Goal: Task Accomplishment & Management: Manage account settings

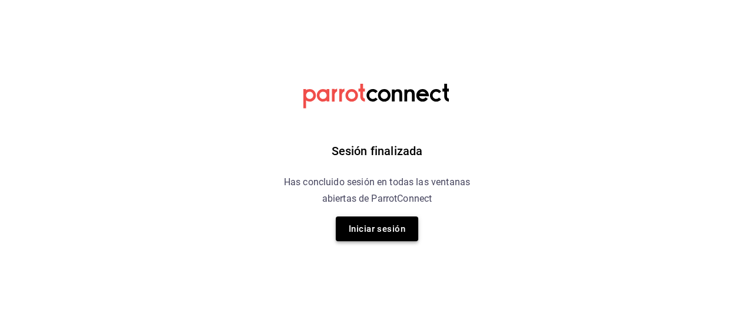
click at [381, 220] on button "Iniciar sesión" at bounding box center [377, 228] width 82 height 25
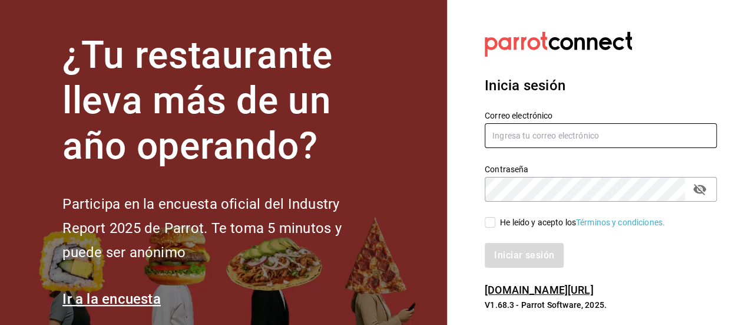
drag, startPoint x: 530, startPoint y: 134, endPoint x: 587, endPoint y: 104, distance: 64.3
click at [530, 134] on input "text" at bounding box center [601, 135] width 232 height 25
type input "g.grico@hotmail.com"
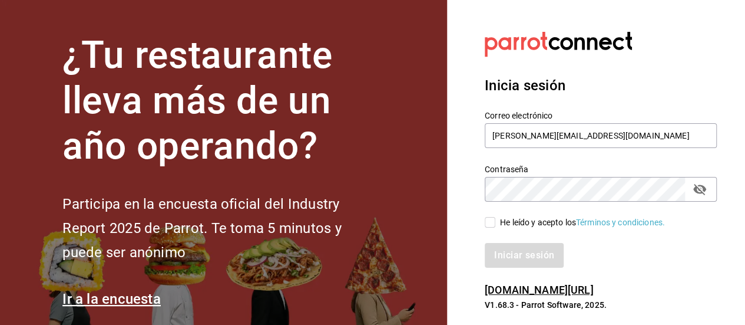
click at [488, 219] on input "He leído y acepto los Términos y condiciones." at bounding box center [490, 222] width 11 height 11
checkbox input "true"
click at [506, 259] on button "Iniciar sesión" at bounding box center [525, 255] width 80 height 25
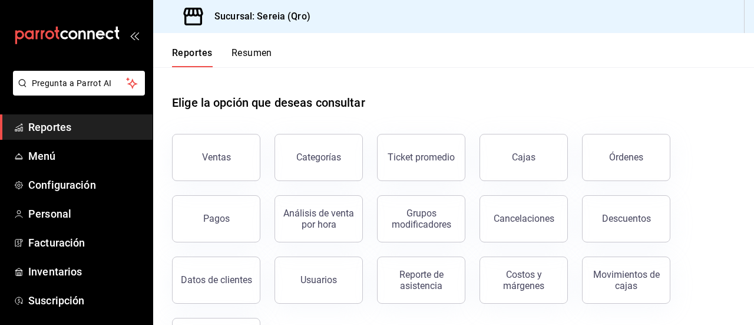
click at [57, 134] on span "Reportes" at bounding box center [85, 127] width 115 height 16
click at [605, 154] on button "Órdenes" at bounding box center [626, 157] width 88 height 47
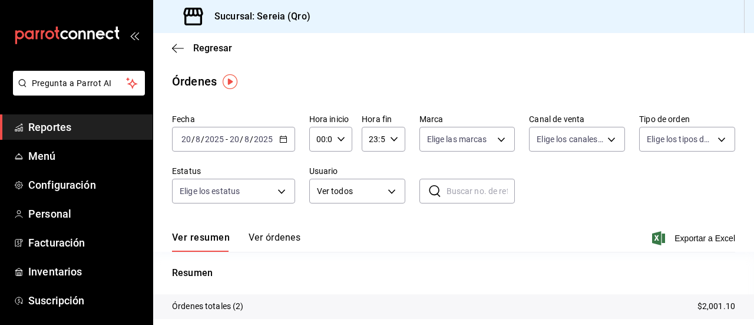
click at [285, 141] on icon "button" at bounding box center [283, 139] width 8 height 8
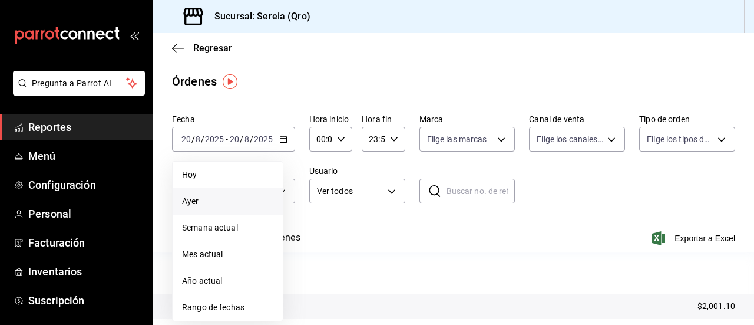
click at [199, 199] on span "Ayer" at bounding box center [227, 201] width 91 height 12
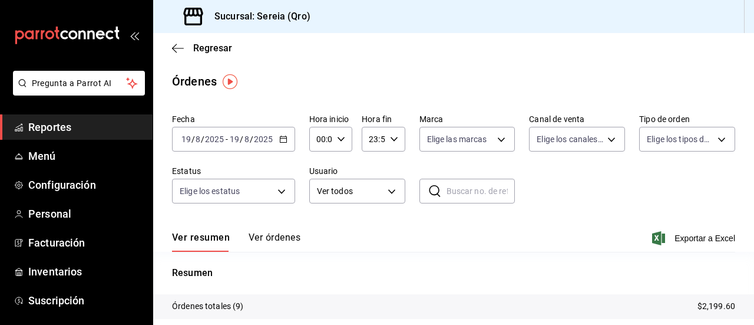
click at [168, 48] on div "Regresar" at bounding box center [453, 48] width 601 height 30
click at [57, 266] on span "Inventarios" at bounding box center [85, 271] width 115 height 16
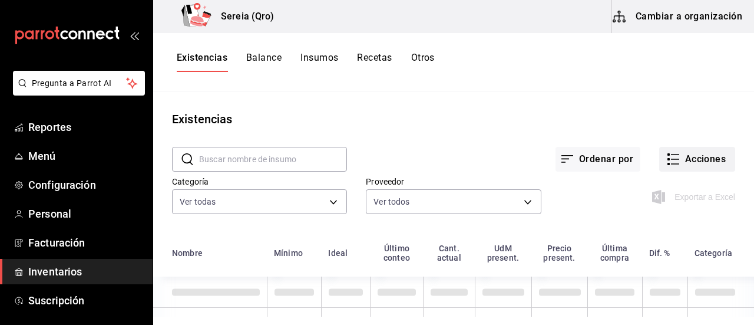
click at [671, 157] on icon "button" at bounding box center [673, 159] width 14 height 14
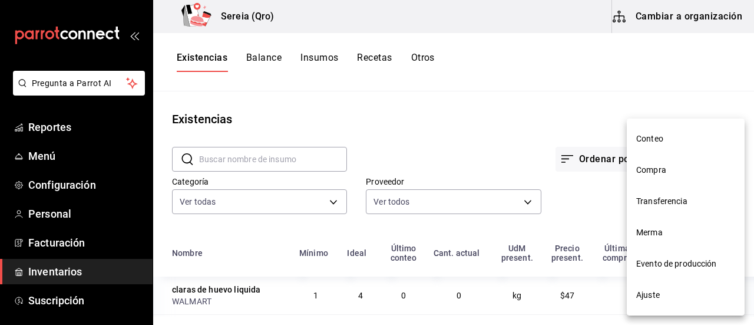
click at [657, 170] on span "Compra" at bounding box center [685, 170] width 99 height 12
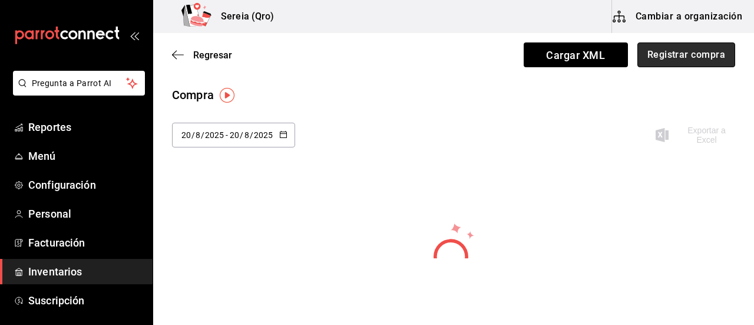
click at [682, 55] on button "Registrar compra" at bounding box center [687, 54] width 98 height 25
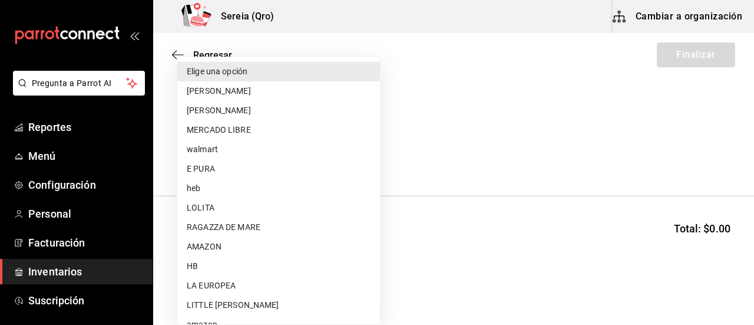
click at [374, 156] on body "Pregunta a Parrot AI Reportes Menú Configuración Personal Facturación Inventari…" at bounding box center [377, 129] width 754 height 258
click at [238, 305] on li "LITTLE [PERSON_NAME]" at bounding box center [278, 304] width 203 height 19
type input "bacd41a0-ae29-4eb1-8bd2-51cfa52d2401"
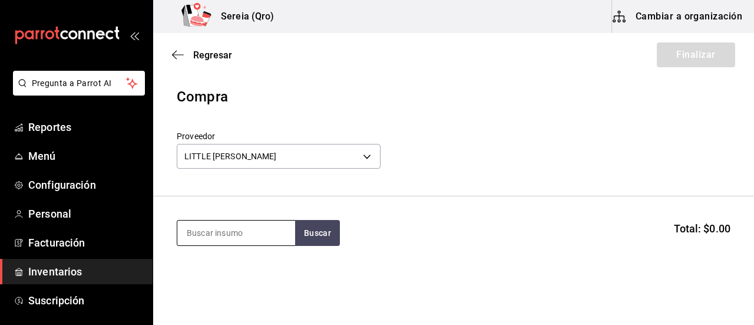
click at [243, 233] on input at bounding box center [236, 232] width 118 height 25
type input "agua"
click at [297, 231] on button "Buscar" at bounding box center [317, 233] width 45 height 26
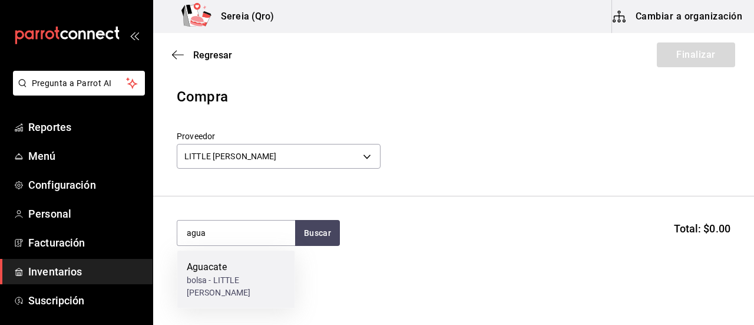
click at [231, 274] on div "bolsa - LITTLE [PERSON_NAME]" at bounding box center [236, 286] width 99 height 25
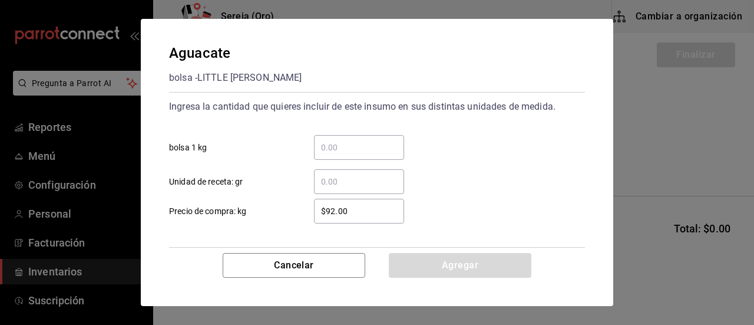
click at [324, 141] on input "​ bolsa 1 kg" at bounding box center [359, 147] width 90 height 14
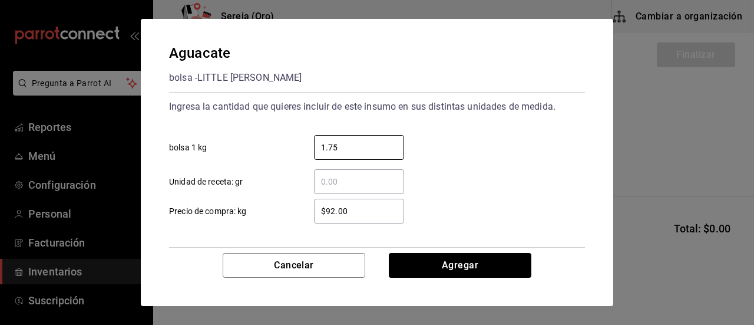
type input "1.75"
click at [332, 209] on input "$92.00" at bounding box center [359, 211] width 90 height 14
type input "$9.00"
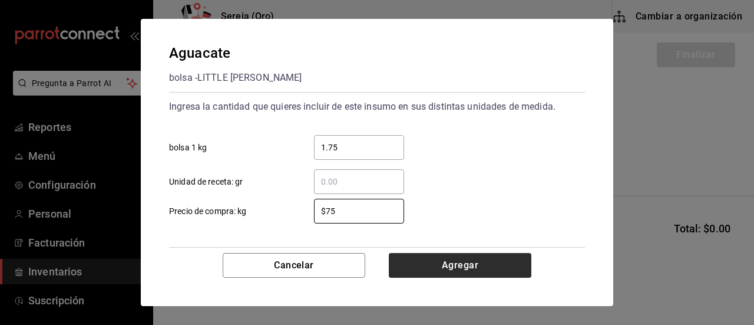
type input "$75"
click at [476, 263] on button "Agregar" at bounding box center [460, 265] width 143 height 25
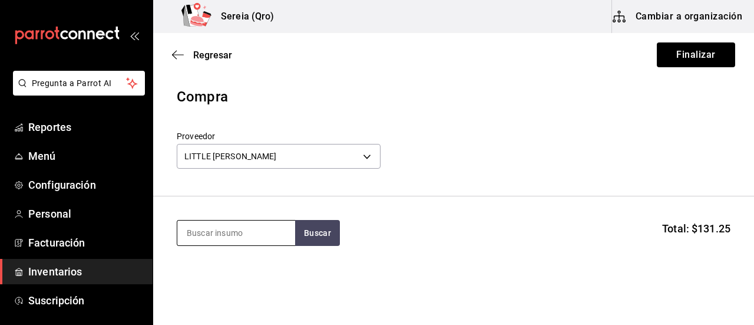
click at [235, 240] on input at bounding box center [236, 232] width 118 height 25
type input "ceboll"
click at [309, 232] on button "Buscar" at bounding box center [317, 233] width 45 height 26
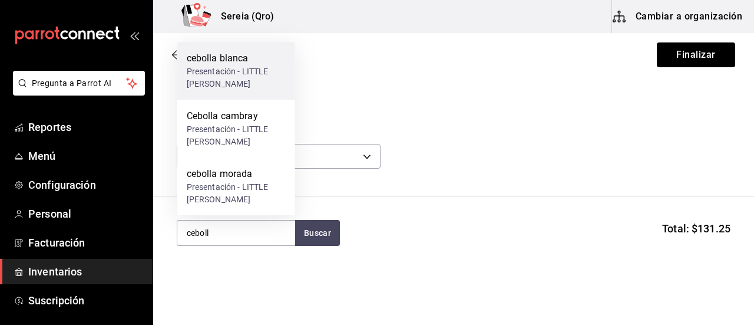
click at [245, 79] on div "Presentación - LITTLE [PERSON_NAME]" at bounding box center [236, 77] width 99 height 25
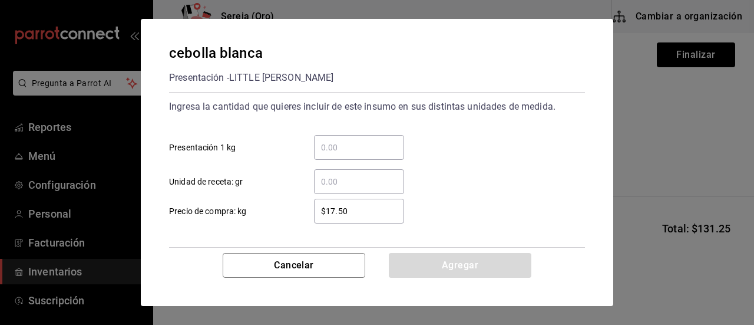
click at [321, 143] on input "​ Presentación 1 kg" at bounding box center [359, 147] width 90 height 14
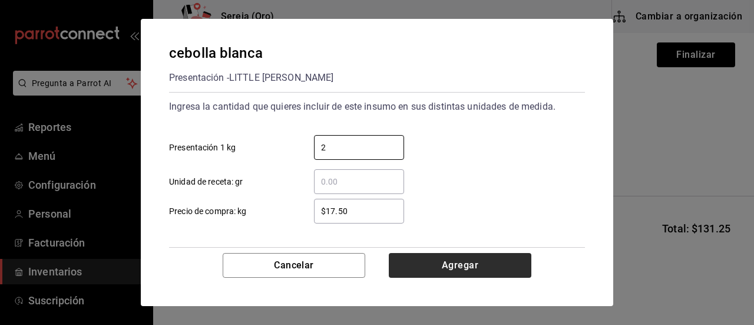
type input "2"
click at [431, 270] on button "Agregar" at bounding box center [460, 265] width 143 height 25
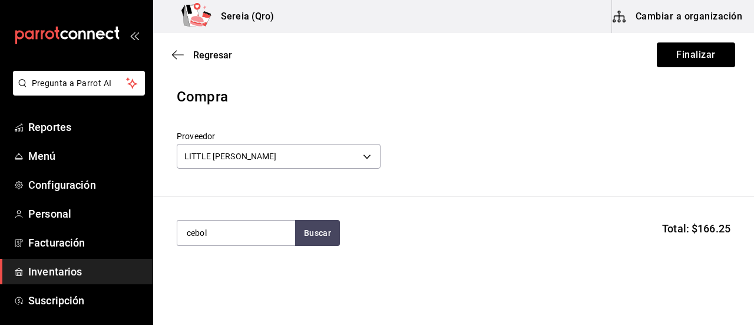
type input "ceboll"
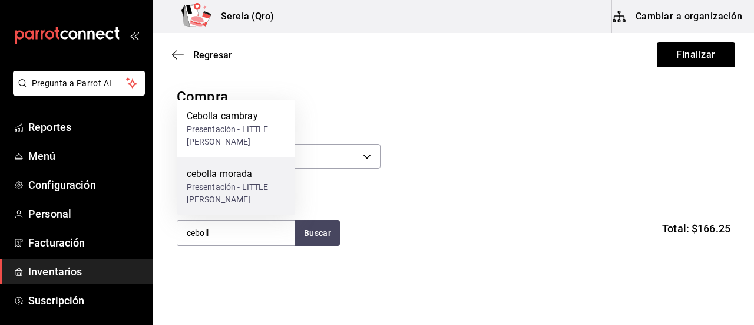
click at [245, 182] on div "Presentación - LITTLE [PERSON_NAME]" at bounding box center [236, 193] width 99 height 25
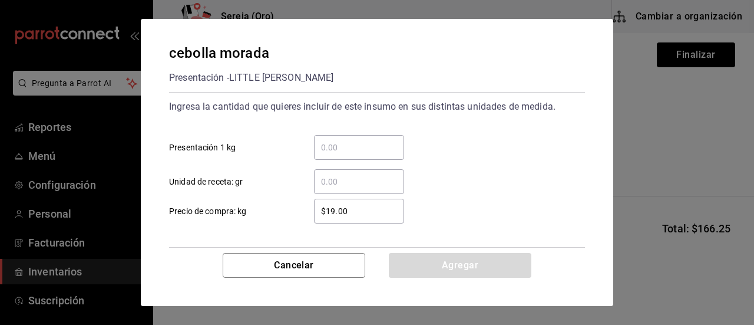
click at [312, 156] on div "​" at bounding box center [349, 147] width 109 height 25
click at [314, 154] on input "​ Presentación 1 kg" at bounding box center [359, 147] width 90 height 14
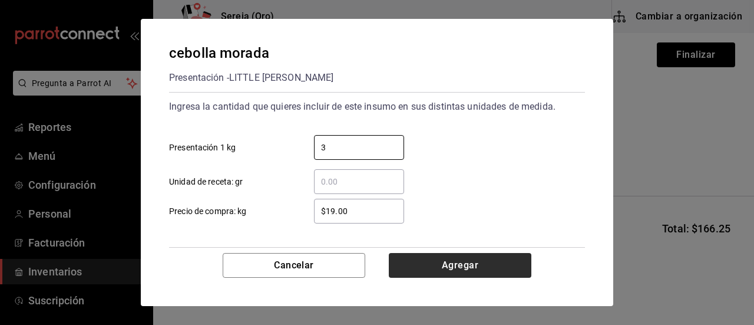
type input "3"
click at [453, 267] on button "Agregar" at bounding box center [460, 265] width 143 height 25
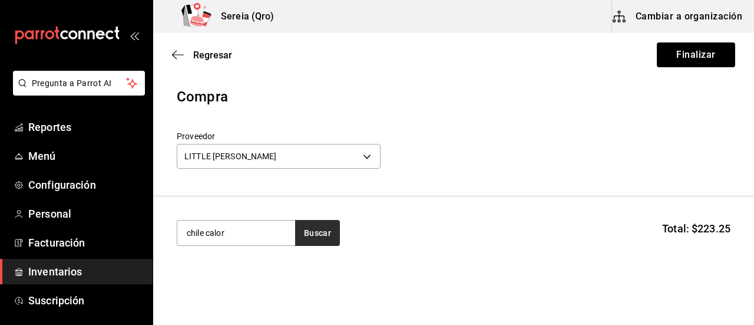
type input "chile calor"
click at [329, 237] on button "Buscar" at bounding box center [317, 233] width 45 height 26
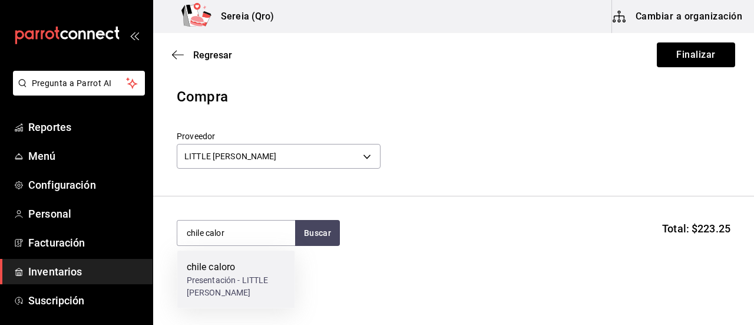
click at [232, 274] on div "Presentación - LITTLE [PERSON_NAME]" at bounding box center [236, 286] width 99 height 25
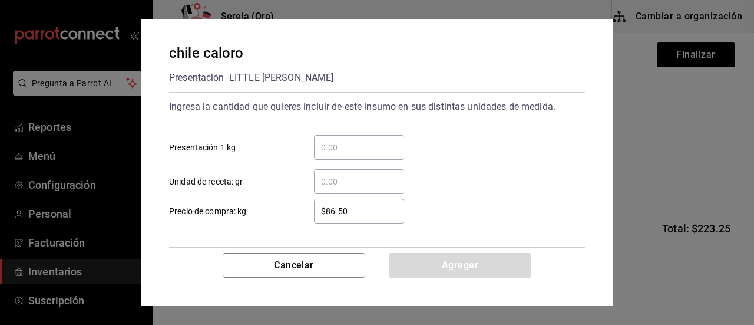
click at [329, 150] on input "​ Presentación 1 kg" at bounding box center [359, 147] width 90 height 14
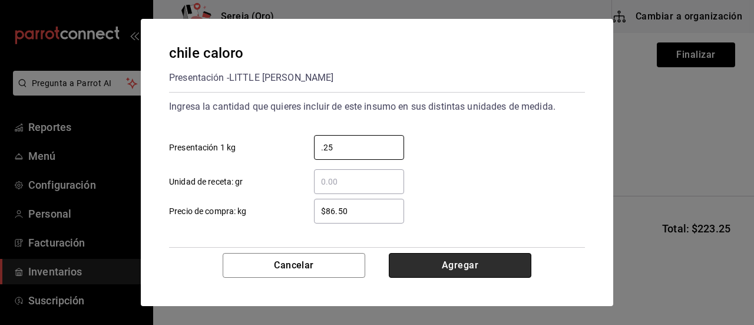
type input "0.25"
click at [443, 265] on button "Agregar" at bounding box center [460, 265] width 143 height 25
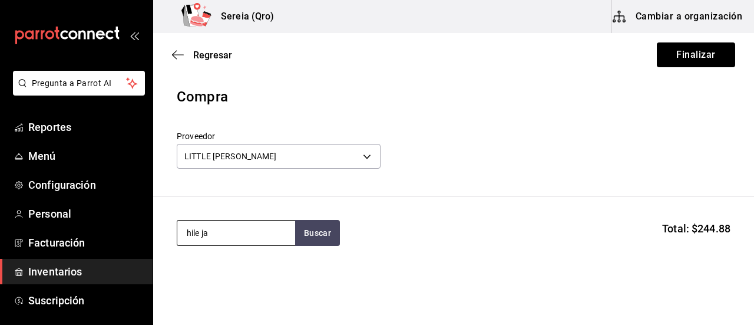
click at [184, 234] on input "hile ja" at bounding box center [236, 232] width 118 height 25
type input "chile ja"
click at [325, 226] on button "Buscar" at bounding box center [317, 233] width 45 height 26
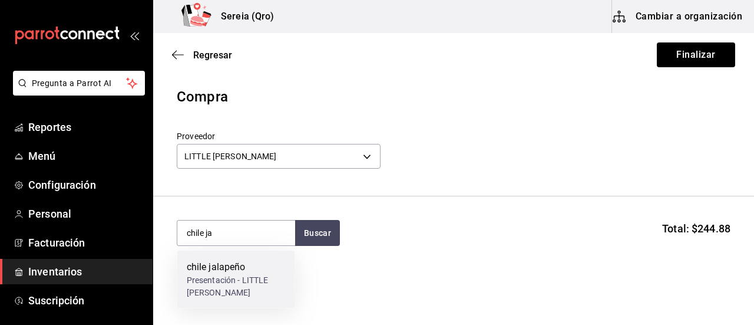
click at [239, 268] on div "chile jalapeño" at bounding box center [236, 267] width 99 height 14
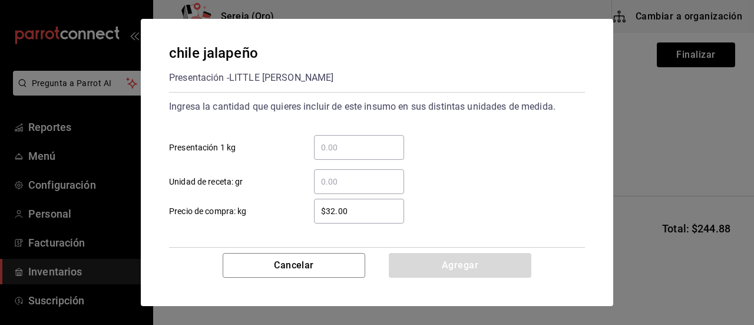
drag, startPoint x: 329, startPoint y: 147, endPoint x: 338, endPoint y: 143, distance: 10.3
click at [329, 147] on input "​ Presentación 1 kg" at bounding box center [359, 147] width 90 height 14
click at [334, 142] on input "​ Presentación 1 kg" at bounding box center [359, 147] width 90 height 14
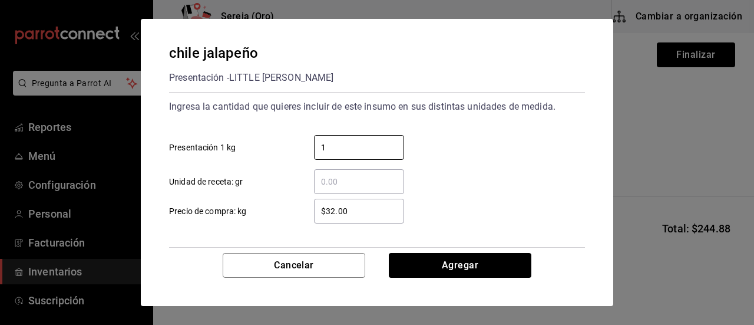
type input "1"
click at [333, 214] on input "$32.00" at bounding box center [359, 211] width 90 height 14
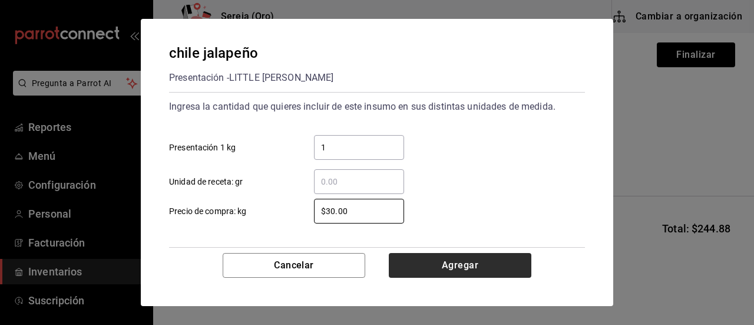
type input "$30.00"
click at [435, 263] on button "Agregar" at bounding box center [460, 265] width 143 height 25
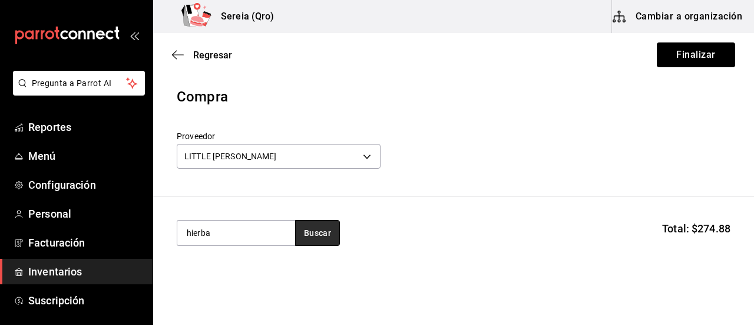
click at [314, 231] on button "Buscar" at bounding box center [317, 233] width 45 height 26
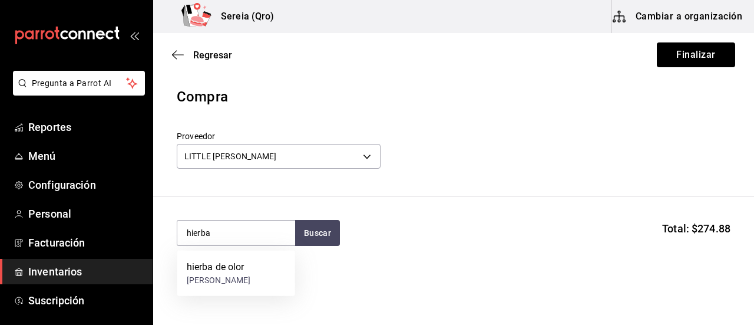
scroll to position [59, 0]
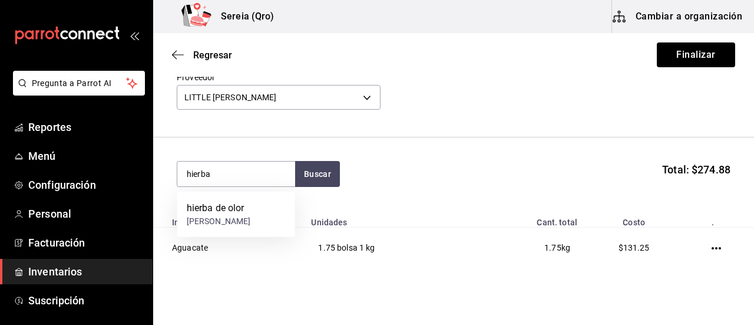
click at [379, 211] on th "Unidades" at bounding box center [399, 218] width 190 height 17
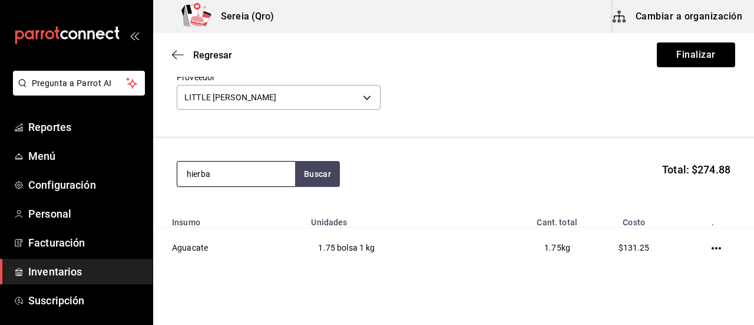
drag, startPoint x: 226, startPoint y: 180, endPoint x: 189, endPoint y: 179, distance: 37.7
click at [177, 179] on input "hierba" at bounding box center [236, 173] width 118 height 25
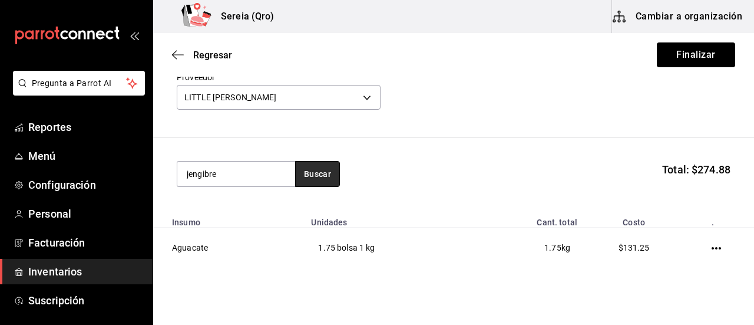
click at [317, 174] on button "Buscar" at bounding box center [317, 174] width 45 height 26
drag, startPoint x: 192, startPoint y: 182, endPoint x: 283, endPoint y: 129, distance: 105.1
click at [178, 183] on input "jengibre" at bounding box center [236, 173] width 118 height 25
type input "jitoma"
click at [304, 185] on button "Buscar" at bounding box center [317, 174] width 45 height 26
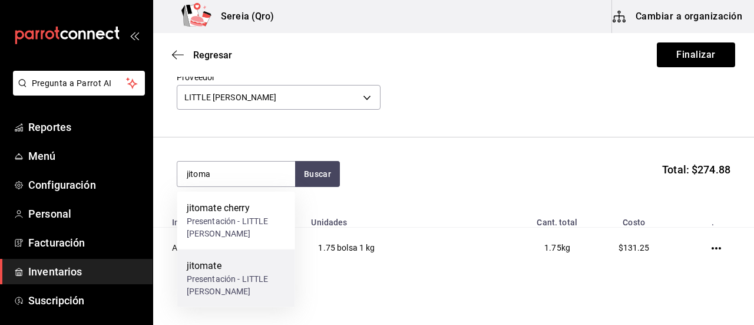
click at [217, 272] on div "jitomate" at bounding box center [236, 266] width 99 height 14
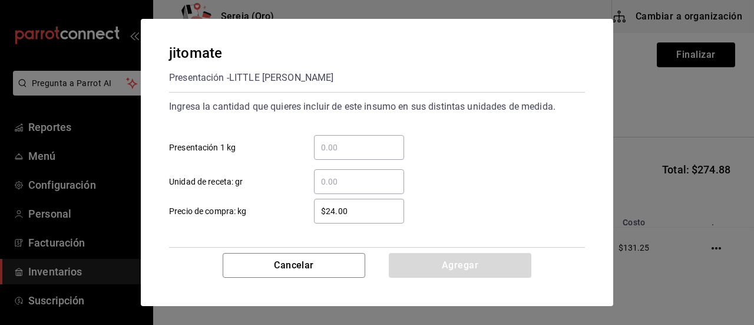
click at [326, 146] on input "​ Presentación 1 kg" at bounding box center [359, 147] width 90 height 14
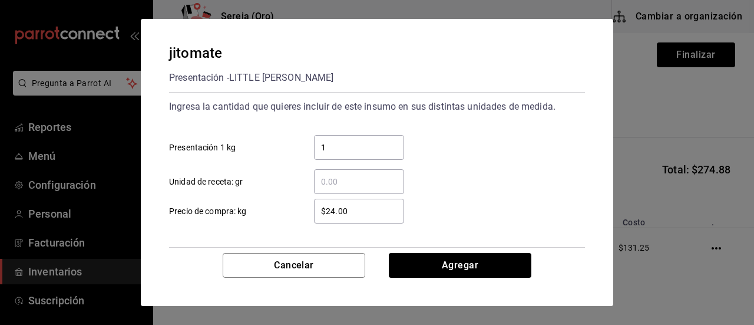
type input "1"
type input "3"
click at [335, 213] on input "$24.00" at bounding box center [359, 211] width 90 height 14
type input "$2.00"
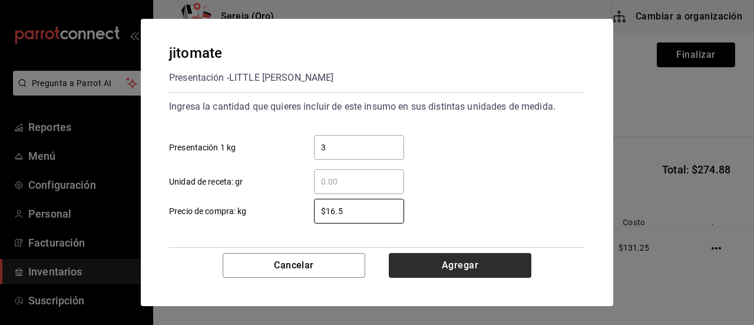
type input "$16.5"
click at [431, 258] on button "Agregar" at bounding box center [460, 265] width 143 height 25
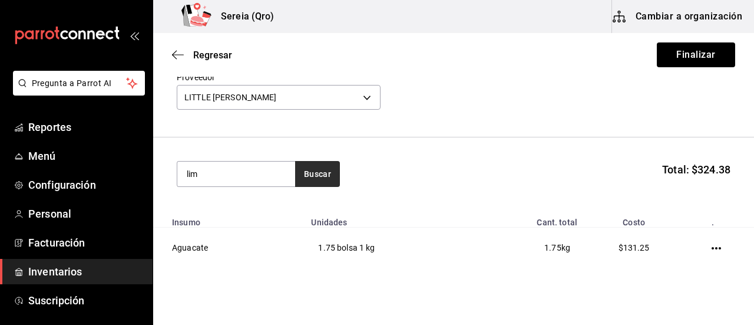
type input "lim"
click at [326, 186] on button "Buscar" at bounding box center [317, 174] width 45 height 26
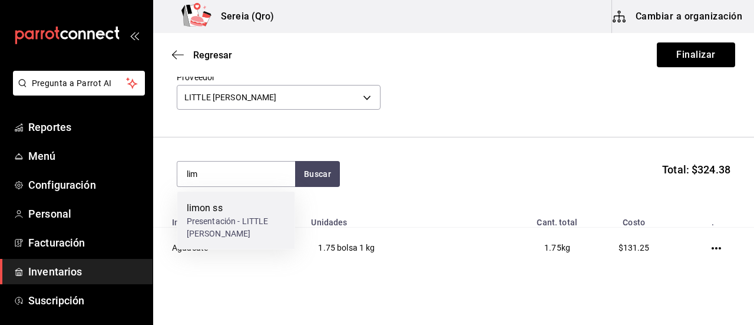
click at [210, 221] on div "Presentación - LITTLE [PERSON_NAME]" at bounding box center [236, 227] width 99 height 25
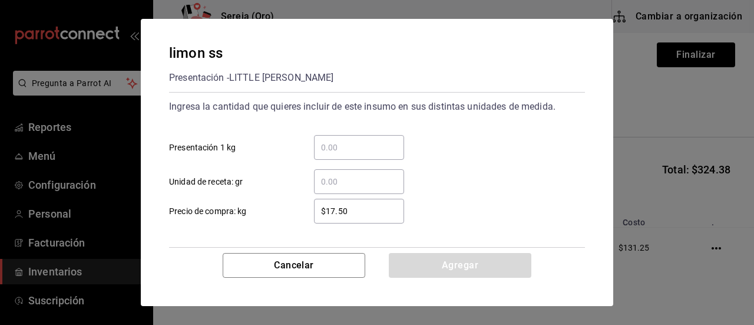
click at [332, 148] on input "​ Presentación 1 kg" at bounding box center [359, 147] width 90 height 14
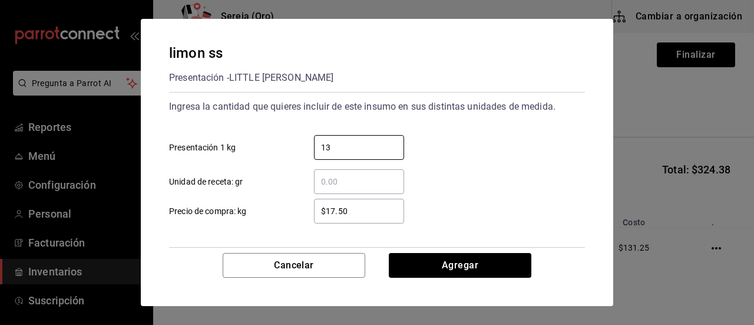
type input "13"
click at [332, 209] on input "$17.50" at bounding box center [359, 211] width 90 height 14
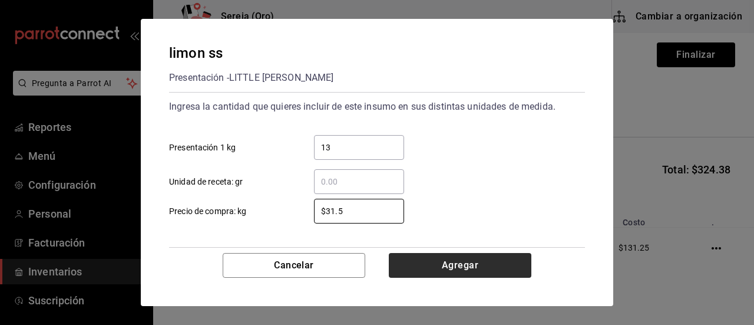
type input "$31.5"
click at [431, 268] on button "Agregar" at bounding box center [460, 265] width 143 height 25
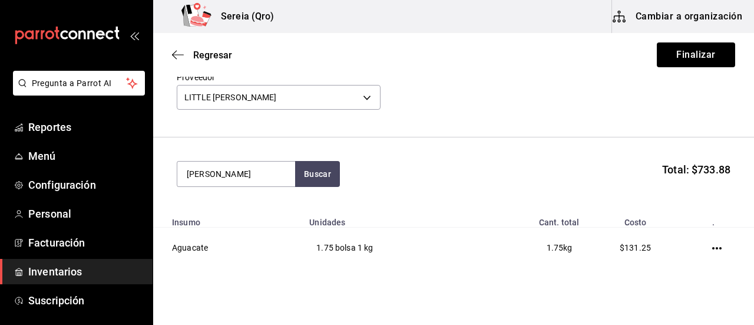
drag, startPoint x: 219, startPoint y: 176, endPoint x: 174, endPoint y: 177, distance: 44.2
click at [174, 177] on section "[PERSON_NAME] Buscar Total: $733.88" at bounding box center [453, 173] width 601 height 73
type input "naran"
click at [315, 179] on button "Buscar" at bounding box center [317, 174] width 45 height 26
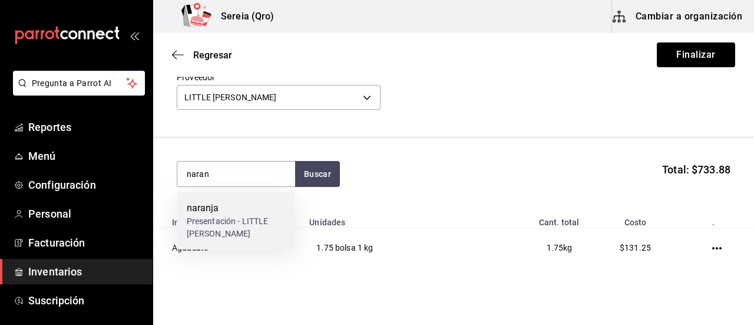
click at [227, 219] on div "Presentación - LITTLE [PERSON_NAME]" at bounding box center [236, 227] width 99 height 25
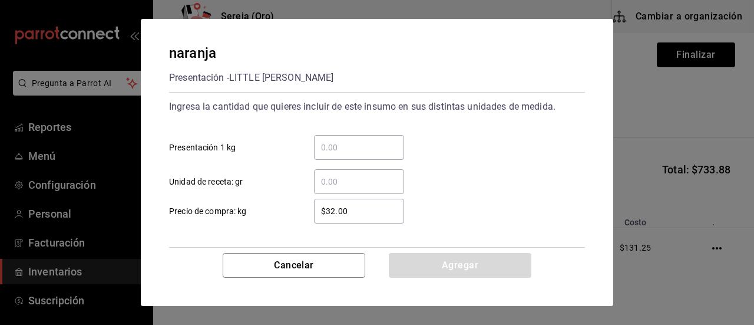
click at [342, 146] on input "​ Presentación 1 kg" at bounding box center [359, 147] width 90 height 14
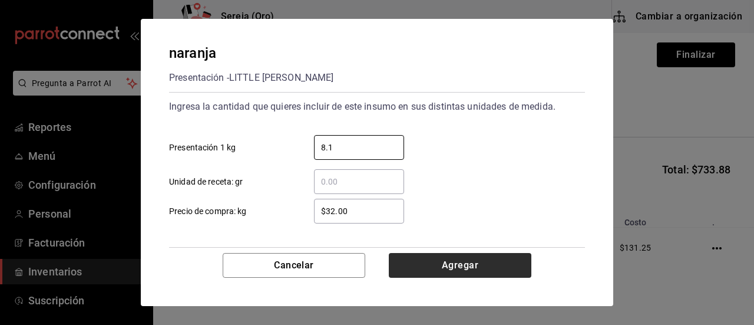
type input "8.1"
click at [455, 256] on button "Agregar" at bounding box center [460, 265] width 143 height 25
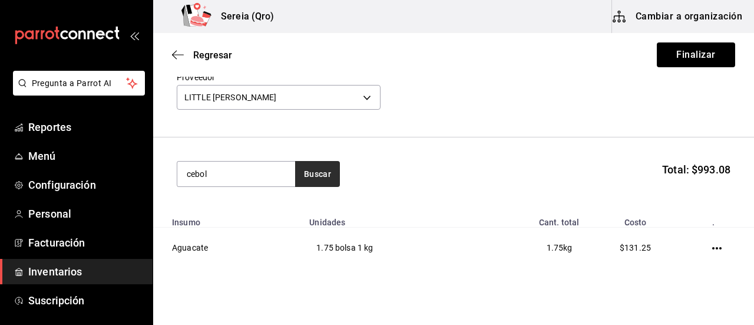
type input "ceboll"
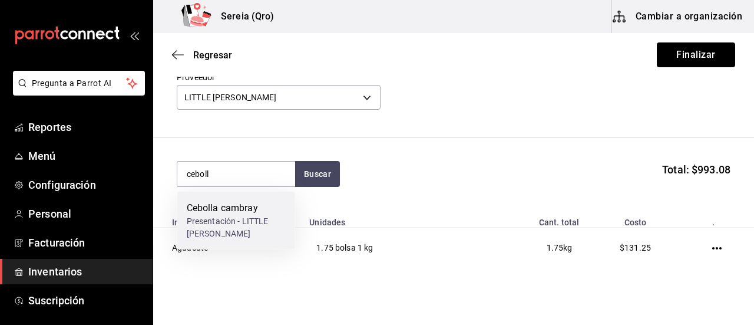
click at [238, 219] on div "Presentación - LITTLE [PERSON_NAME]" at bounding box center [236, 227] width 99 height 25
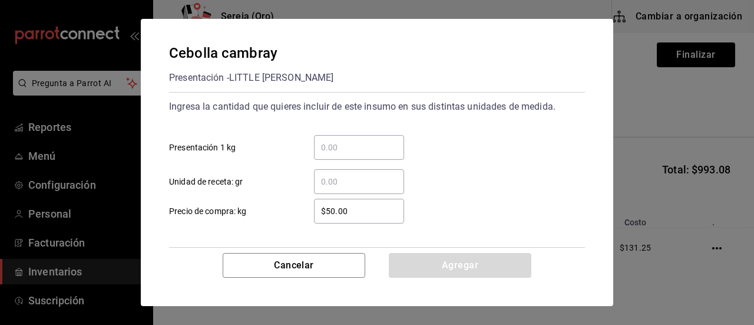
click at [337, 150] on input "​ Presentación 1 kg" at bounding box center [359, 147] width 90 height 14
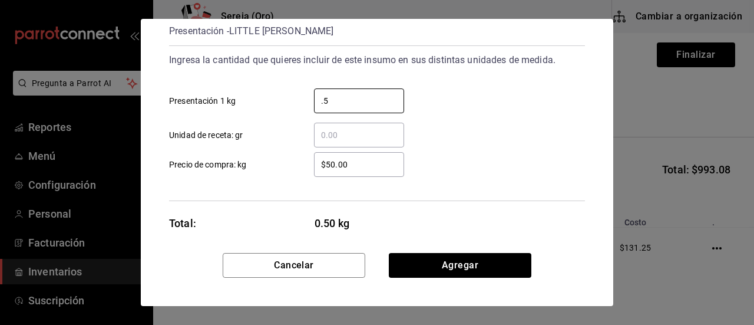
scroll to position [57, 0]
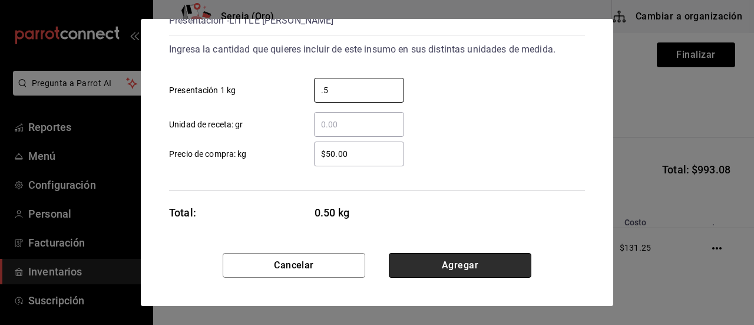
type input "0.5"
click at [463, 262] on button "Agregar" at bounding box center [460, 265] width 143 height 25
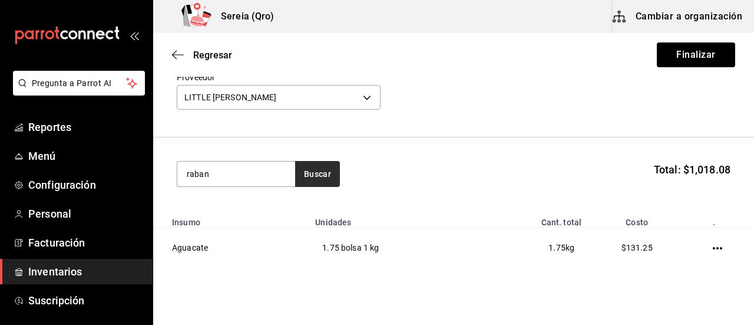
type input "raban"
click at [317, 174] on button "Buscar" at bounding box center [317, 174] width 45 height 26
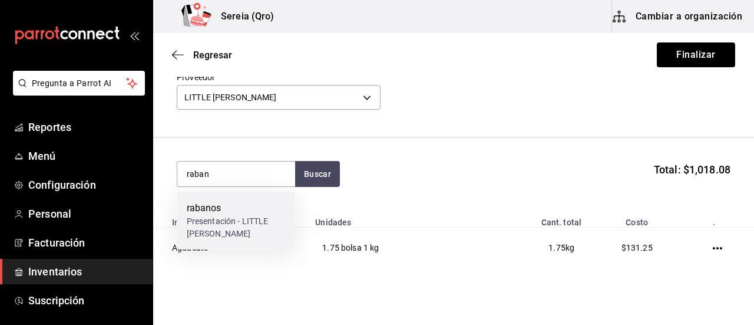
click at [214, 210] on div "rabanos" at bounding box center [236, 208] width 99 height 14
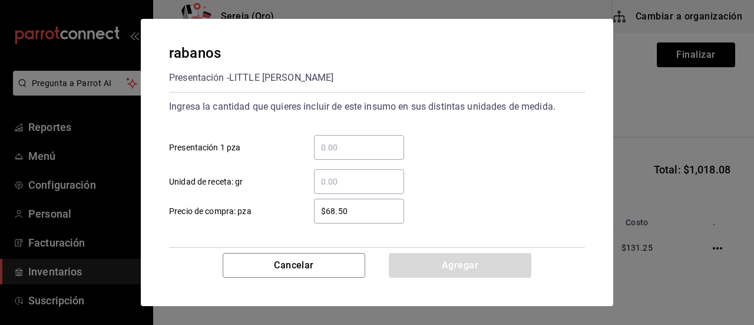
click at [344, 143] on input "​ Presentación 1 pza" at bounding box center [359, 147] width 90 height 14
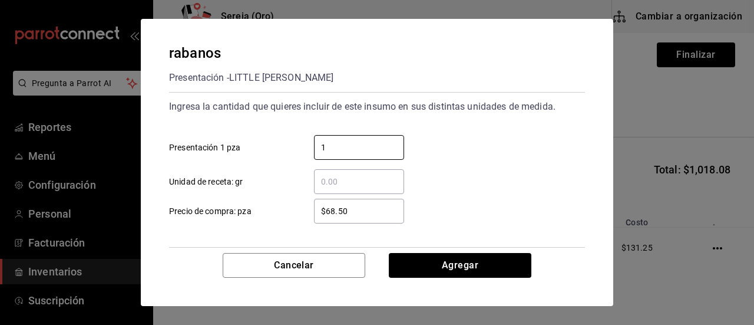
type input "1"
click at [334, 213] on input "$68.50" at bounding box center [359, 211] width 90 height 14
click at [344, 212] on input "$43.50" at bounding box center [359, 211] width 90 height 14
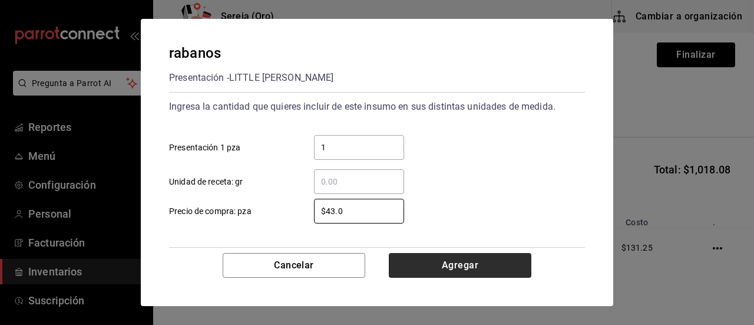
type input "$43.0"
click at [433, 263] on button "Agregar" at bounding box center [460, 265] width 143 height 25
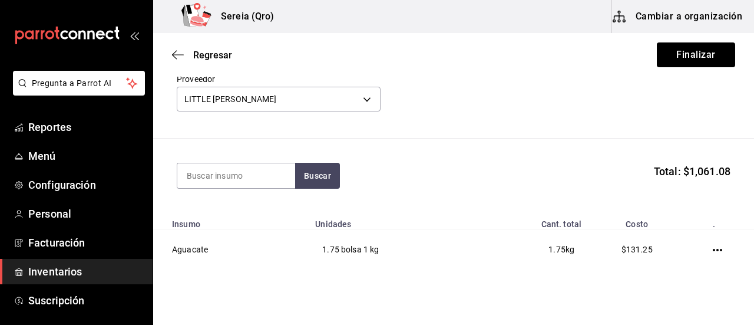
scroll to position [0, 0]
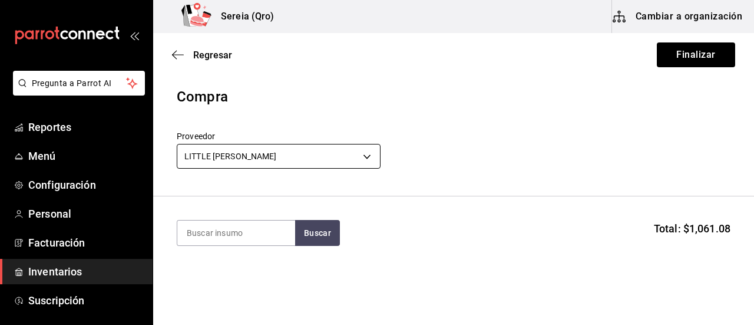
click at [370, 156] on body "Pregunta a Parrot AI Reportes Menú Configuración Personal Facturación Inventari…" at bounding box center [377, 129] width 754 height 258
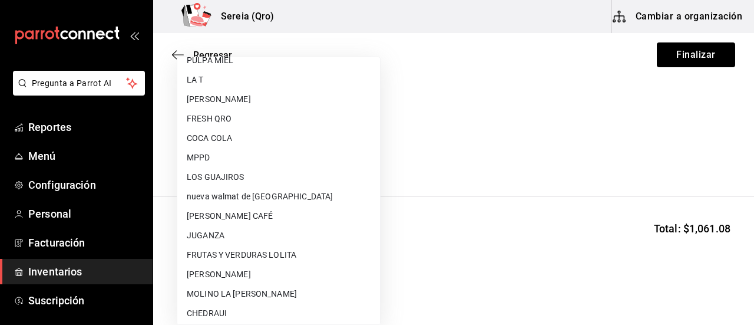
scroll to position [471, 0]
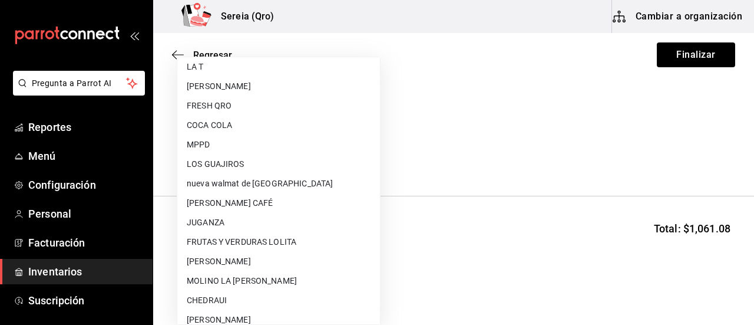
click at [253, 250] on li "FRUTAS Y VERDURAS LOLITA" at bounding box center [278, 241] width 203 height 19
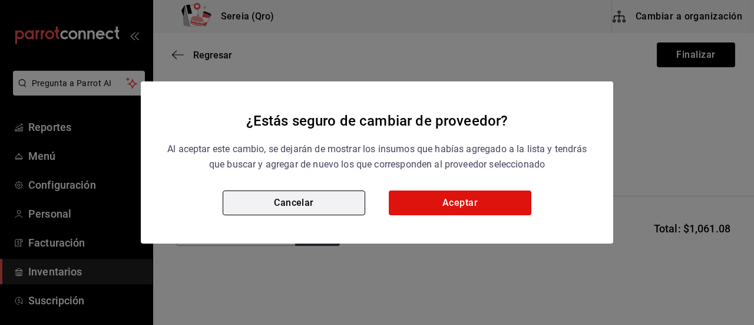
click at [341, 215] on button "Cancelar" at bounding box center [294, 202] width 143 height 25
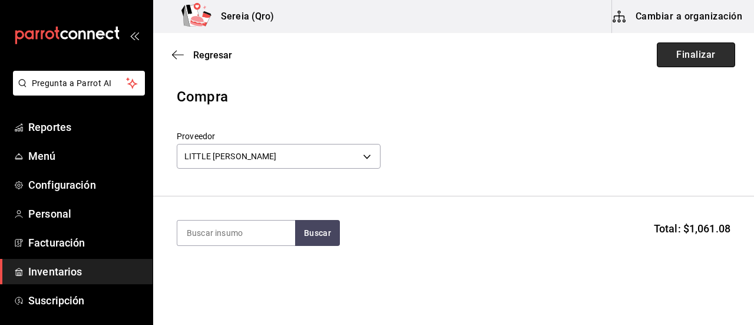
click at [691, 49] on button "Finalizar" at bounding box center [696, 54] width 78 height 25
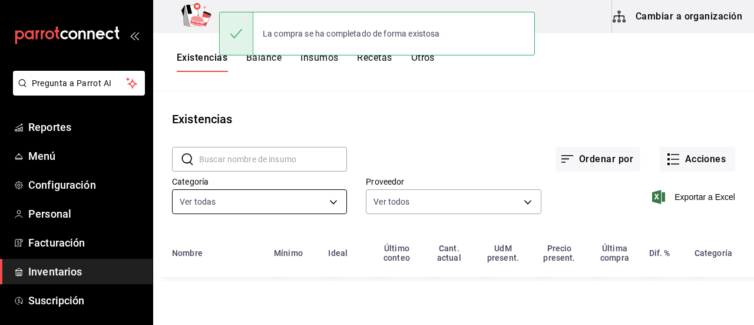
click at [339, 197] on body "Pregunta a Parrot AI Reportes Menú Configuración Personal Facturación Inventari…" at bounding box center [377, 158] width 754 height 316
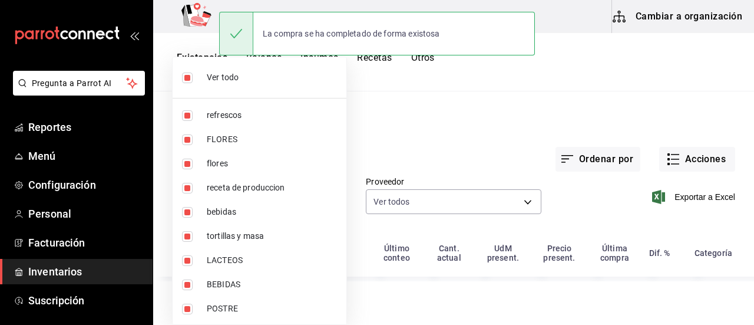
click at [428, 139] on div at bounding box center [377, 162] width 754 height 325
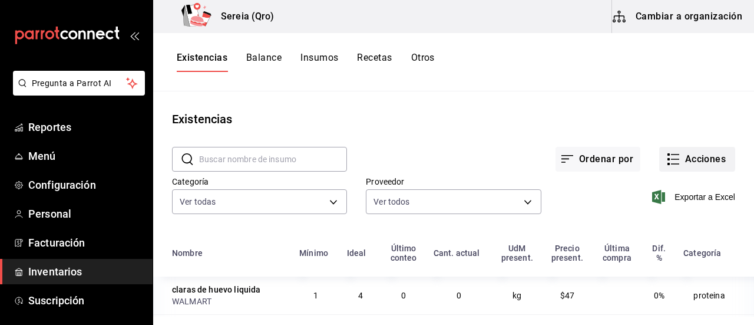
click at [681, 153] on button "Acciones" at bounding box center [697, 159] width 76 height 25
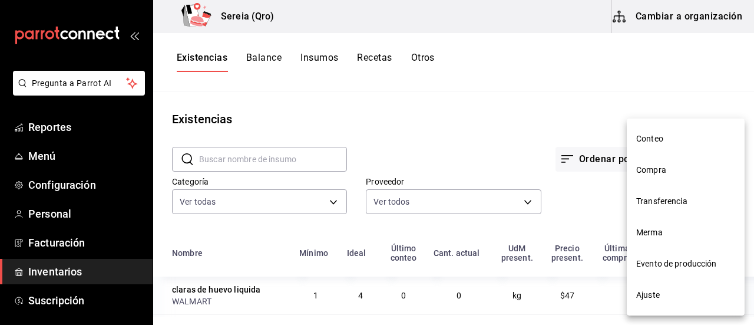
click at [661, 169] on span "Compra" at bounding box center [685, 170] width 99 height 12
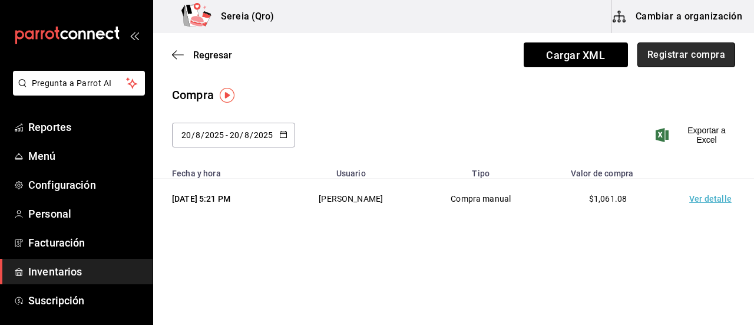
click at [694, 55] on button "Registrar compra" at bounding box center [687, 54] width 98 height 25
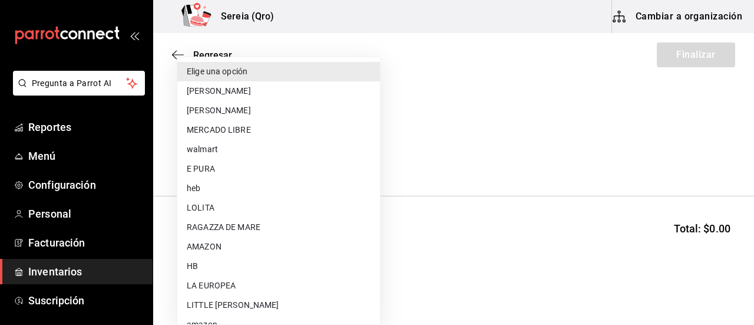
click at [368, 160] on body "Pregunta a Parrot AI Reportes Menú Configuración Personal Facturación Inventari…" at bounding box center [377, 129] width 754 height 258
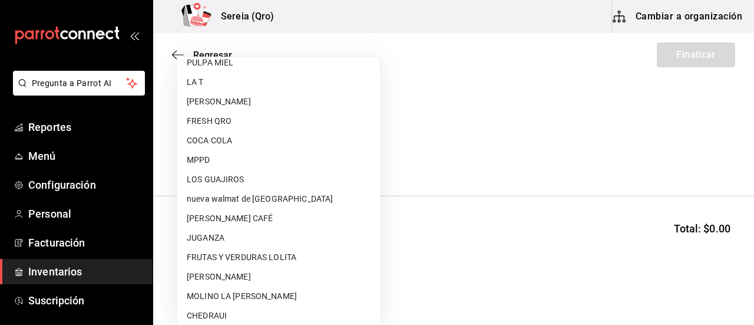
scroll to position [471, 0]
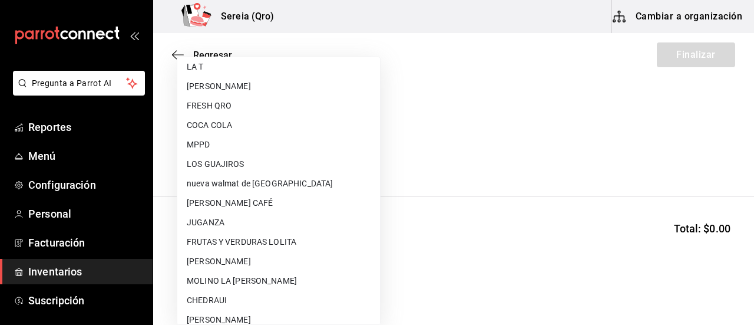
click at [272, 247] on li "FRUTAS Y VERDURAS LOLITA" at bounding box center [278, 241] width 203 height 19
type input "75399cc4-a065-4aad-a10e-6575ad073da9"
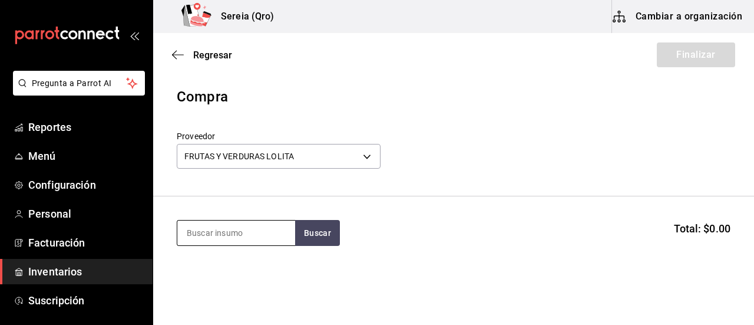
click at [240, 229] on input at bounding box center [236, 232] width 118 height 25
click at [258, 227] on input at bounding box center [236, 232] width 118 height 25
click at [312, 234] on button "Buscar" at bounding box center [317, 233] width 45 height 26
click at [315, 236] on button "Buscar" at bounding box center [317, 233] width 45 height 26
type input "hierba"
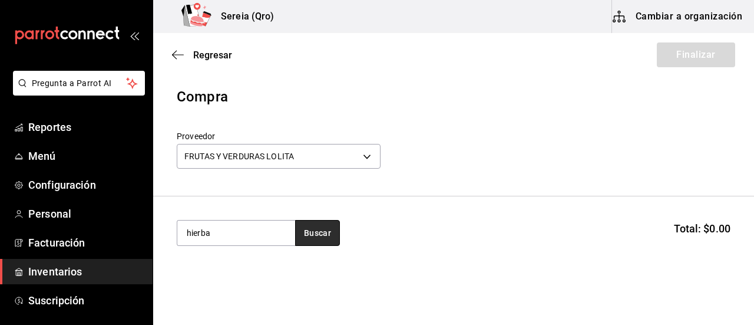
click at [325, 235] on button "Buscar" at bounding box center [317, 233] width 45 height 26
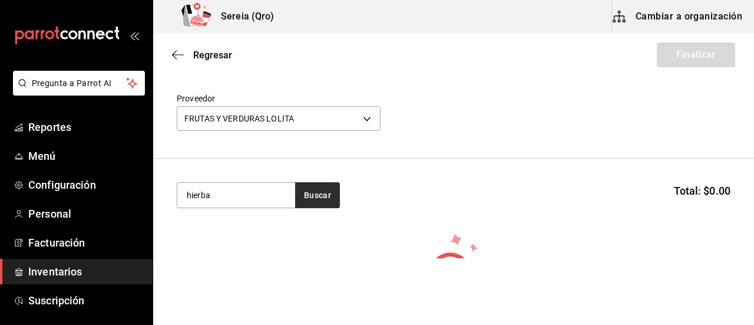
scroll to position [0, 0]
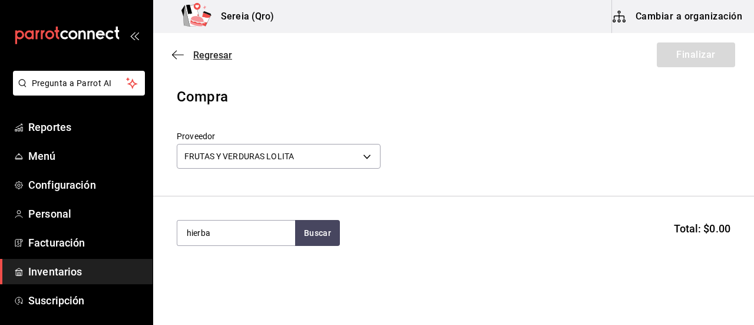
click at [173, 54] on icon "button" at bounding box center [178, 54] width 12 height 11
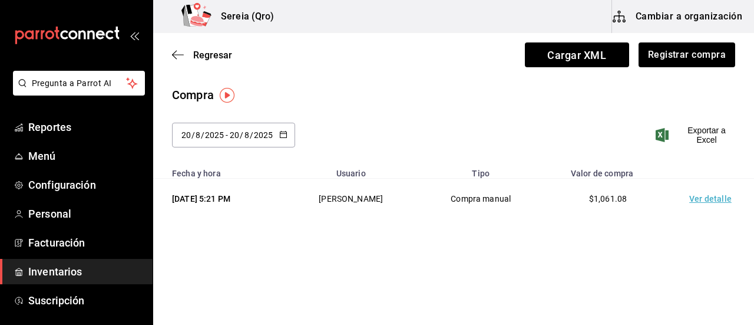
click at [173, 54] on icon "button" at bounding box center [178, 54] width 12 height 11
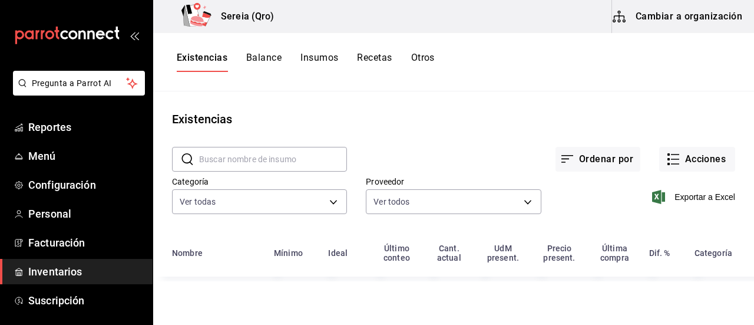
click at [644, 15] on button "Cambiar a organización" at bounding box center [678, 16] width 133 height 33
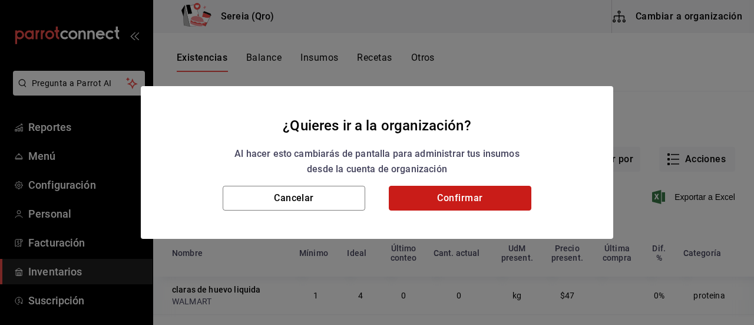
click at [468, 208] on button "Confirmar" at bounding box center [460, 198] width 143 height 25
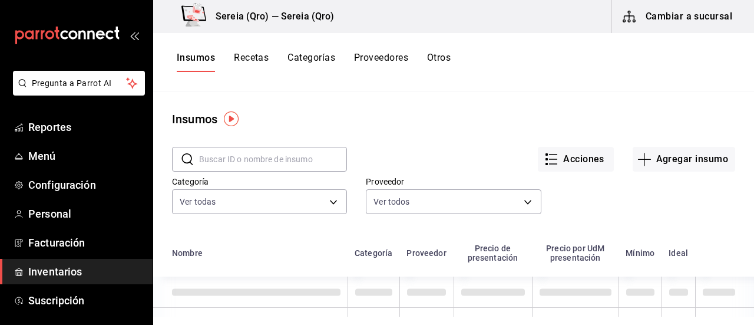
click at [224, 154] on input "text" at bounding box center [273, 159] width 148 height 24
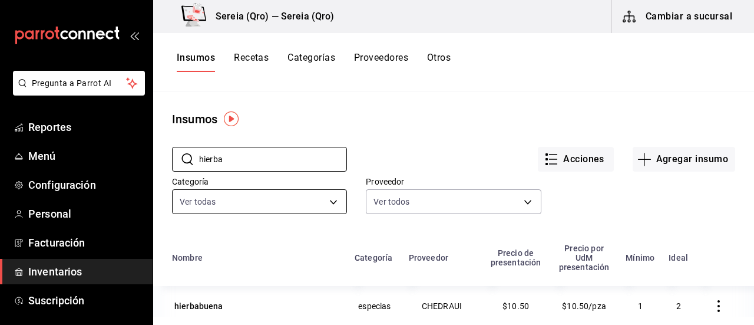
type input "hierbabuena"
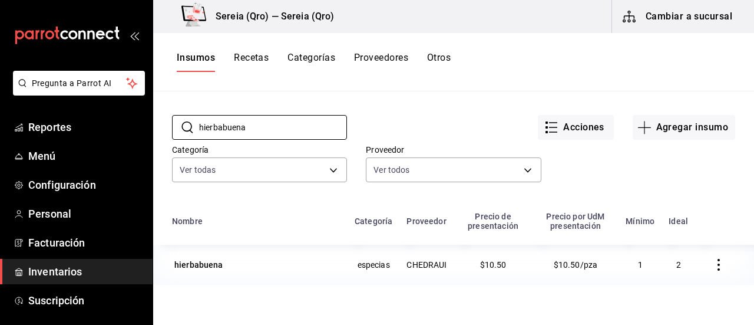
scroll to position [59, 0]
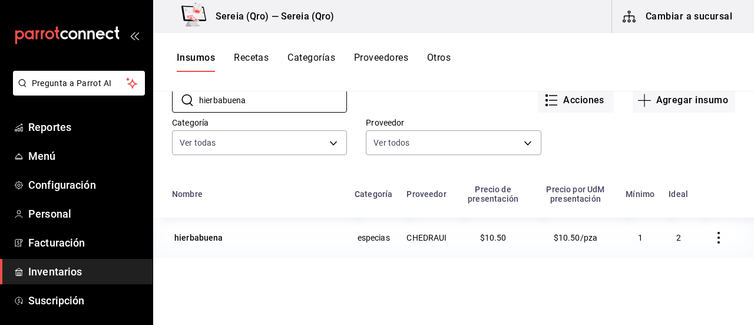
click at [665, 27] on button "Cambiar a sucursal" at bounding box center [678, 16] width 133 height 33
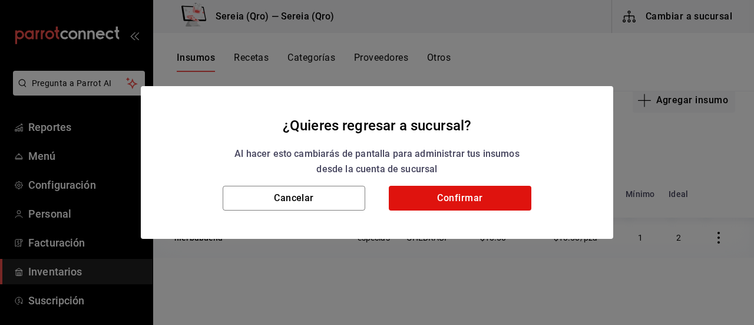
click at [646, 256] on div "¿Quieres regresar a sucursal? Al hacer esto cambiarás de pantalla para administ…" at bounding box center [377, 162] width 754 height 325
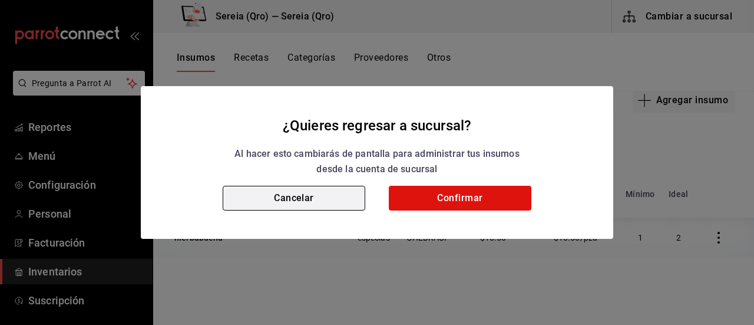
click at [273, 201] on button "Cancelar" at bounding box center [294, 198] width 143 height 25
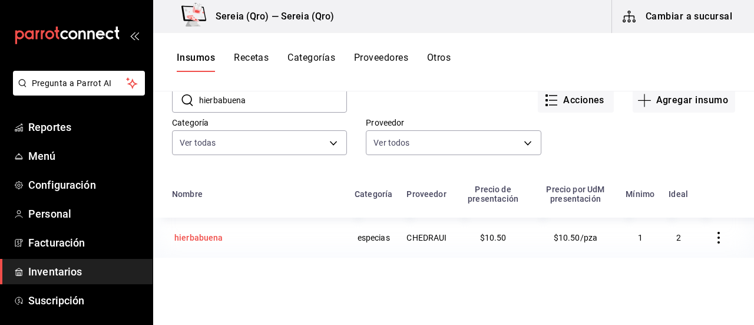
click at [215, 238] on div "hierbabuena" at bounding box center [198, 238] width 49 height 12
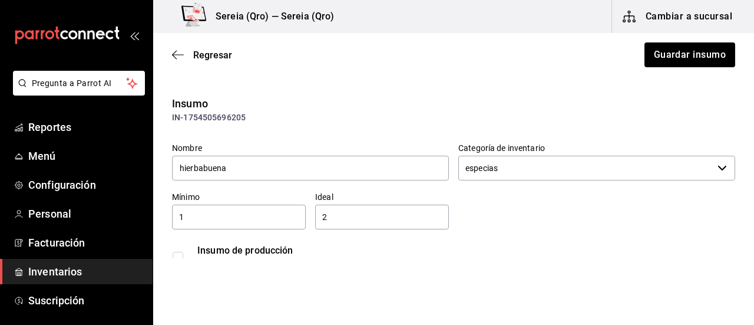
type input "$12.18"
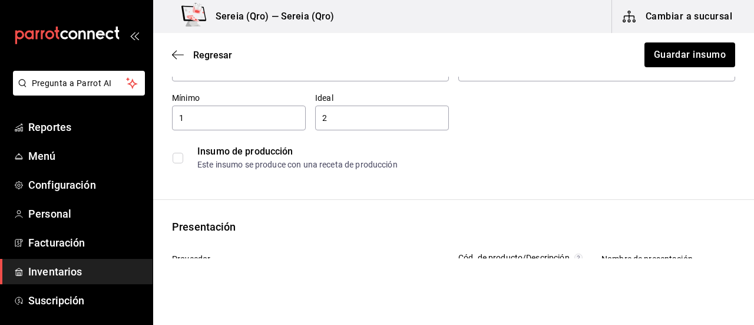
scroll to position [59, 0]
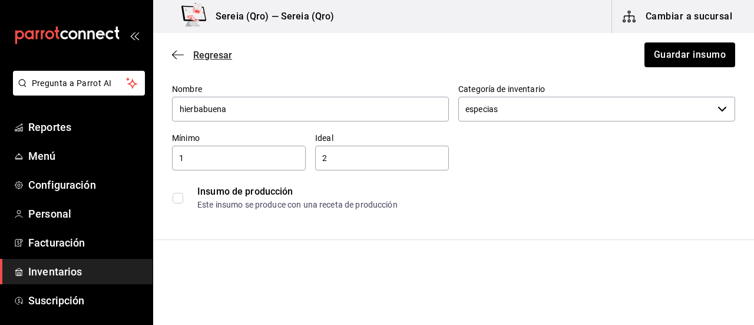
click at [180, 55] on span "Regresar" at bounding box center [202, 54] width 60 height 11
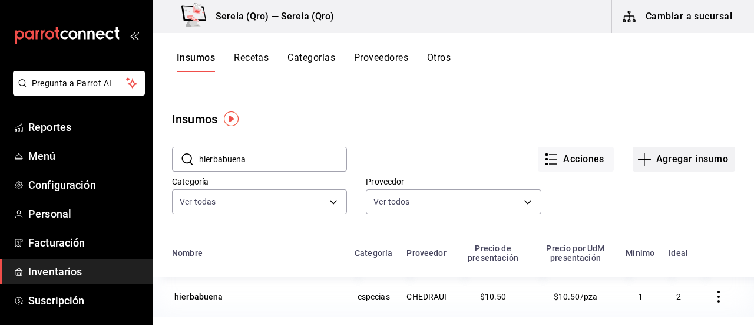
click at [653, 161] on button "Agregar insumo" at bounding box center [684, 159] width 103 height 25
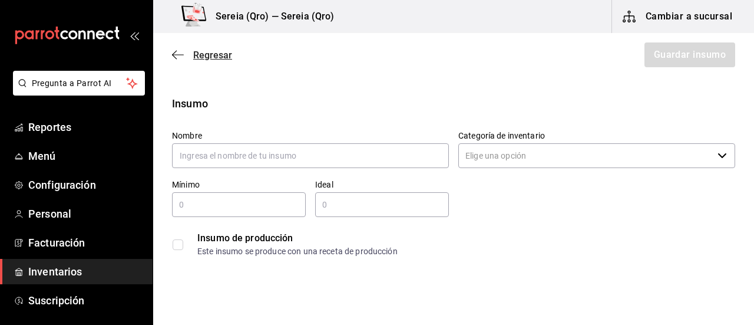
click at [179, 58] on icon "button" at bounding box center [178, 54] width 12 height 11
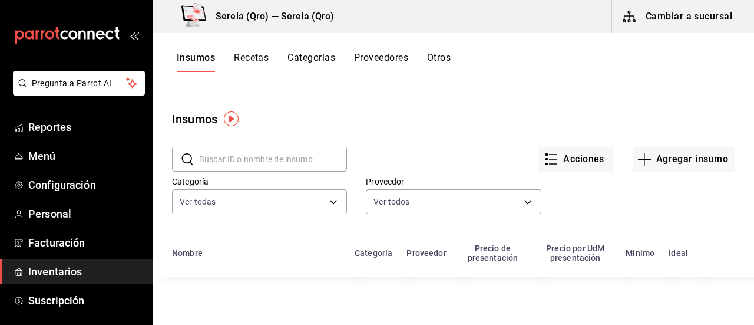
click at [681, 24] on button "Cambiar a sucursal" at bounding box center [678, 16] width 133 height 33
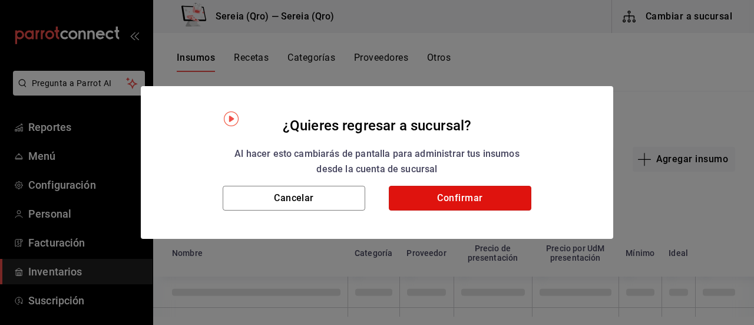
click at [509, 200] on button "Confirmar" at bounding box center [460, 198] width 143 height 25
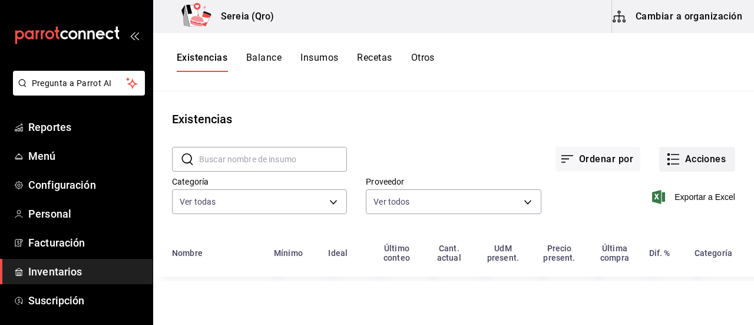
click at [678, 158] on icon "button" at bounding box center [673, 159] width 14 height 14
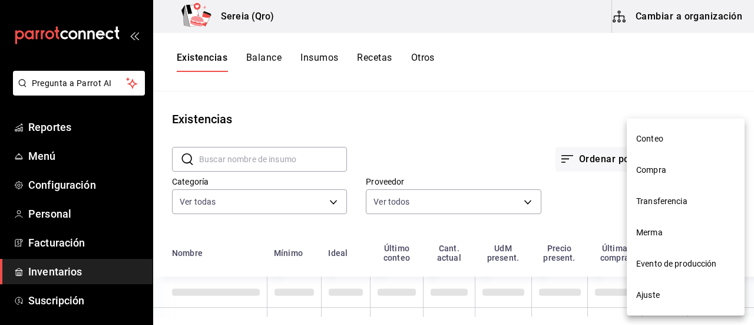
click at [649, 167] on span "Compra" at bounding box center [685, 170] width 99 height 12
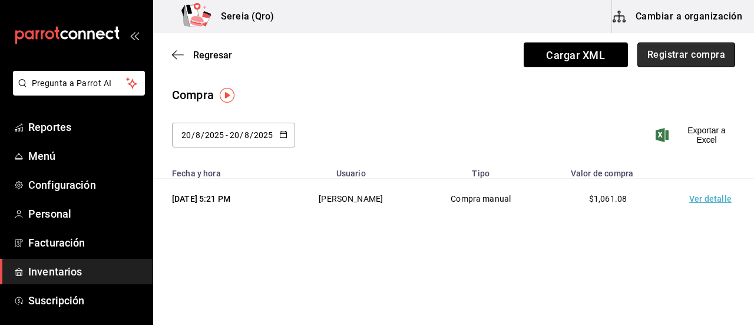
click at [668, 61] on button "Registrar compra" at bounding box center [687, 54] width 98 height 25
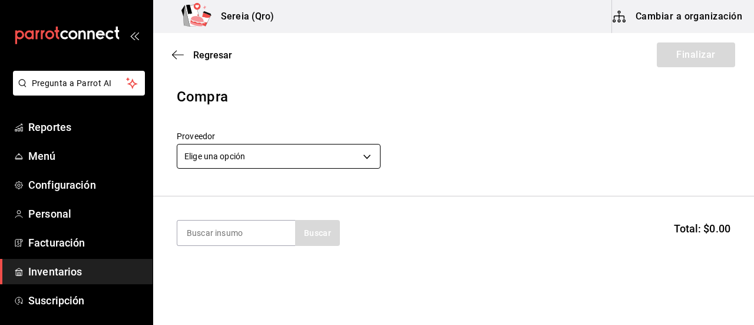
click at [367, 159] on body "Pregunta a Parrot AI Reportes Menú Configuración Personal Facturación Inventari…" at bounding box center [377, 129] width 754 height 258
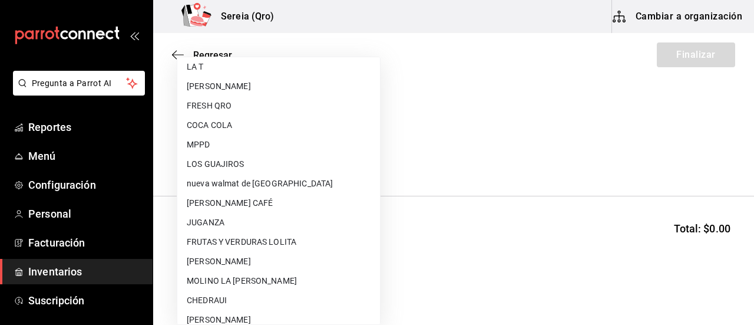
scroll to position [530, 0]
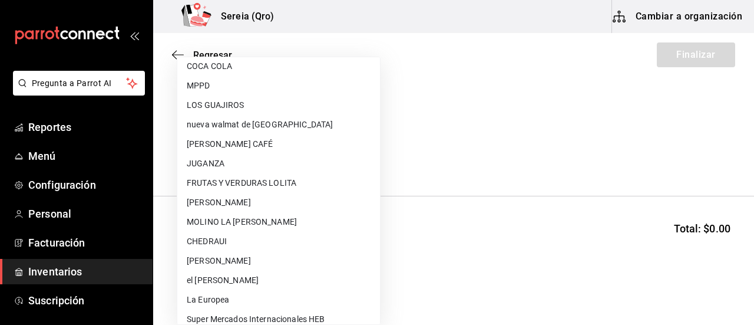
click at [214, 247] on li "CHEDRAUI" at bounding box center [278, 241] width 203 height 19
type input "6cf7e02b-3ec1-4ac7-bb6f-a6bbc38cb59c"
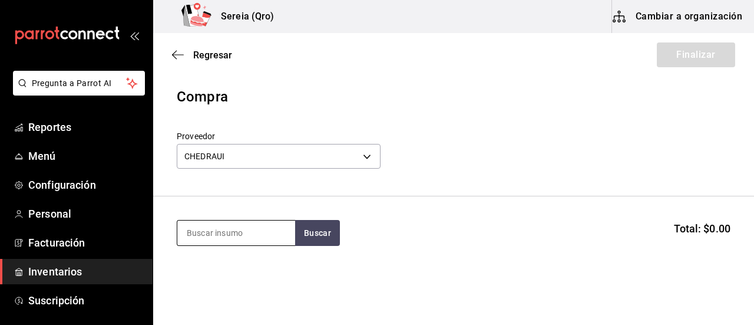
click at [219, 232] on input at bounding box center [236, 232] width 118 height 25
type input "hierb"
click at [310, 234] on button "Buscar" at bounding box center [317, 233] width 45 height 26
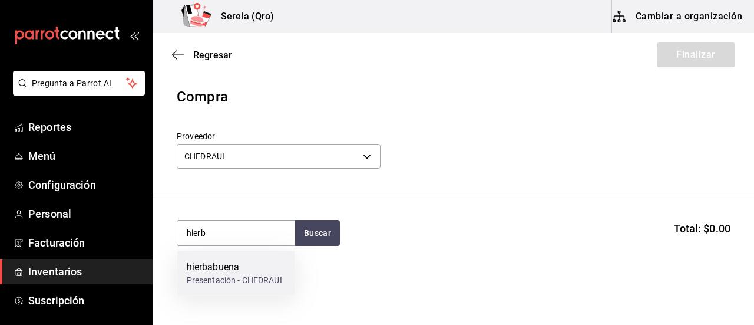
click at [227, 270] on div "hierbabuena" at bounding box center [234, 267] width 95 height 14
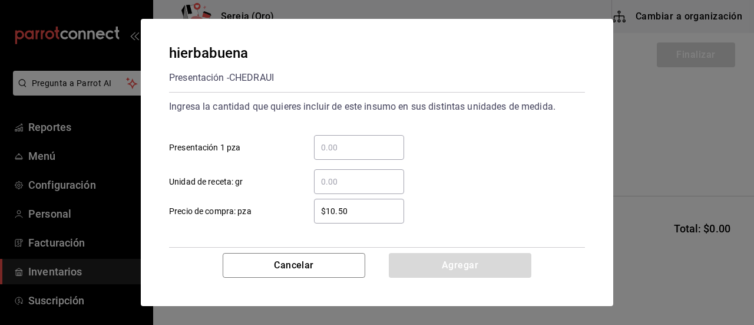
click at [337, 148] on input "​ Presentación 1 pza" at bounding box center [359, 147] width 90 height 14
type input "."
click at [322, 188] on div "​" at bounding box center [359, 181] width 90 height 25
click at [322, 188] on input "​ Unidad de receta: gr" at bounding box center [359, 181] width 90 height 14
click at [332, 187] on input "​ Unidad de receta: gr" at bounding box center [359, 181] width 90 height 14
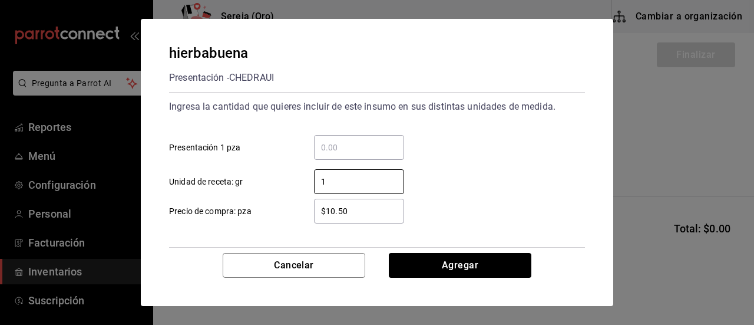
type input "1"
click at [424, 193] on div "$10.50 ​ Precio de compra: pza" at bounding box center [372, 206] width 425 height 34
click at [333, 177] on input "1" at bounding box center [359, 181] width 90 height 14
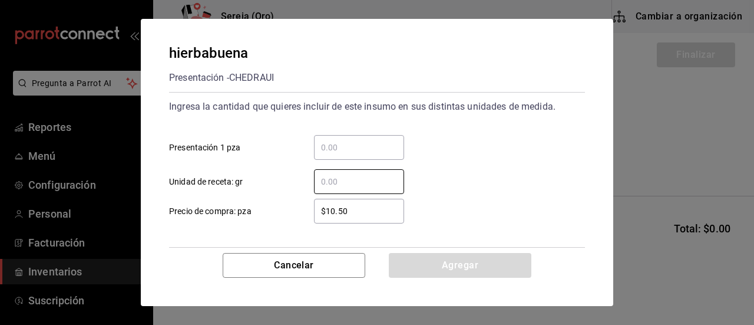
click at [326, 146] on input "​ Presentación 1 pza" at bounding box center [359, 147] width 90 height 14
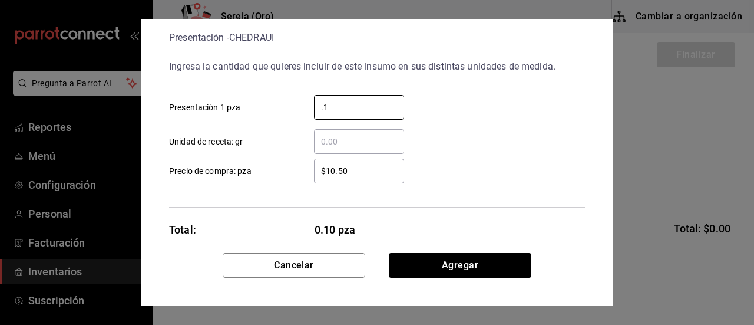
scroll to position [57, 0]
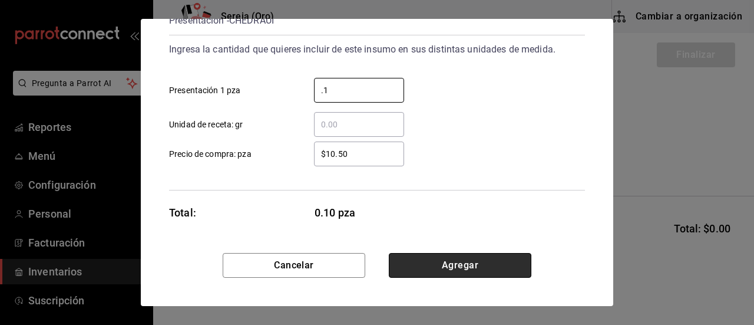
type input "0.1"
click at [427, 269] on button "Agregar" at bounding box center [460, 265] width 143 height 25
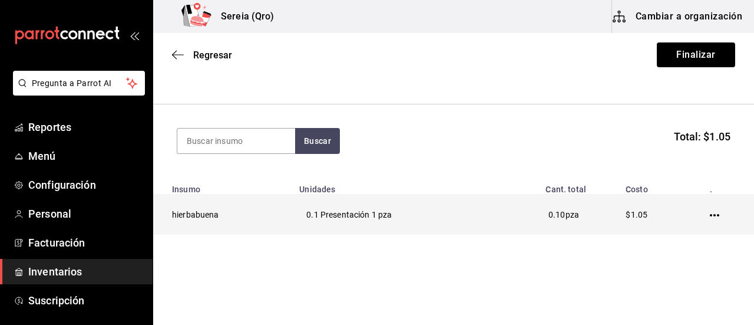
scroll to position [105, 0]
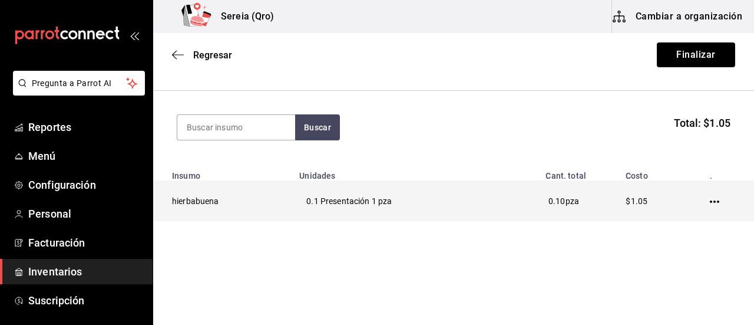
click at [710, 200] on icon "button" at bounding box center [714, 201] width 9 height 9
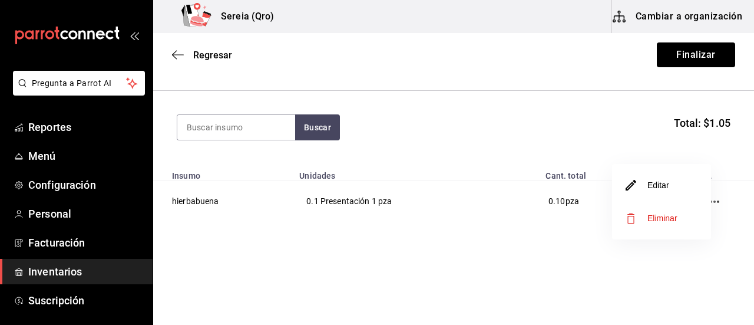
click at [657, 195] on li "Editar" at bounding box center [661, 185] width 99 height 33
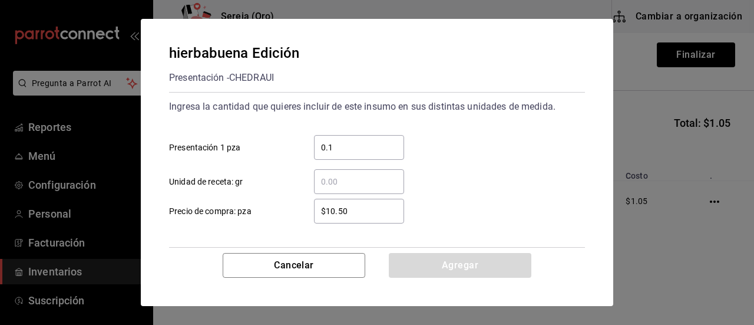
click at [335, 150] on input "0.1" at bounding box center [359, 147] width 90 height 14
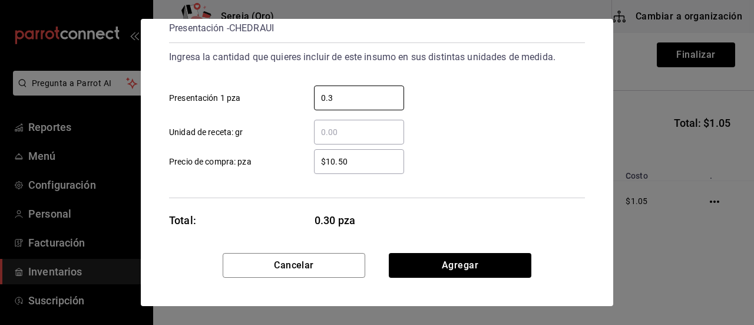
scroll to position [57, 0]
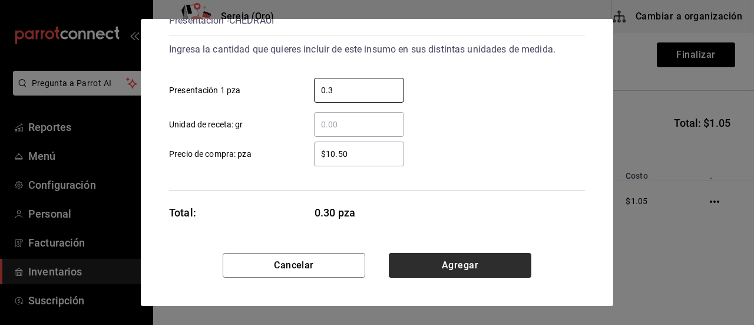
type input "0.3"
click at [438, 265] on button "Agregar" at bounding box center [460, 265] width 143 height 25
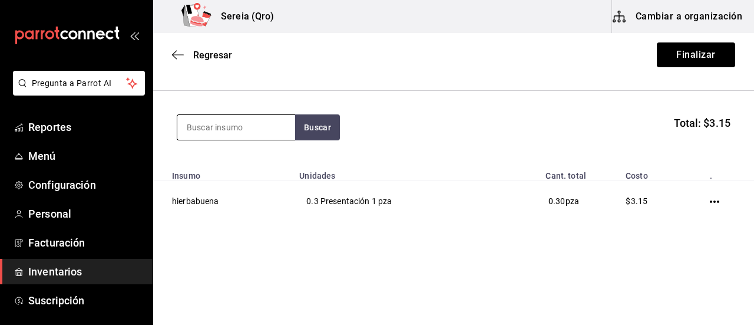
click at [243, 125] on input at bounding box center [236, 127] width 118 height 25
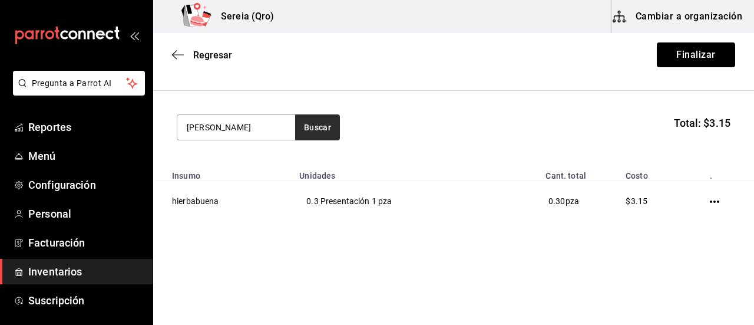
type input "[PERSON_NAME]"
click at [303, 125] on button "Buscar" at bounding box center [317, 127] width 45 height 26
click at [313, 135] on button "Buscar" at bounding box center [317, 127] width 45 height 26
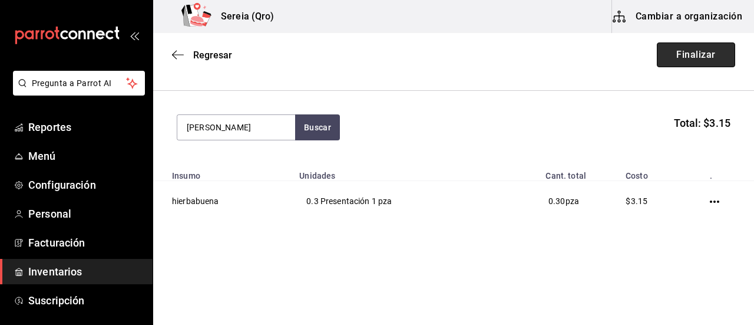
click at [681, 57] on button "Finalizar" at bounding box center [696, 54] width 78 height 25
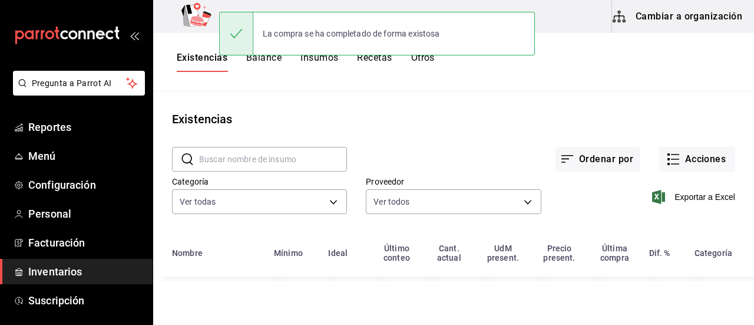
click at [322, 161] on input "text" at bounding box center [273, 159] width 148 height 24
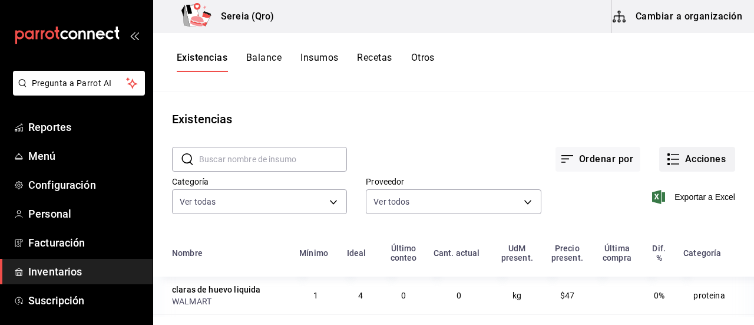
click at [683, 157] on button "Acciones" at bounding box center [697, 159] width 76 height 25
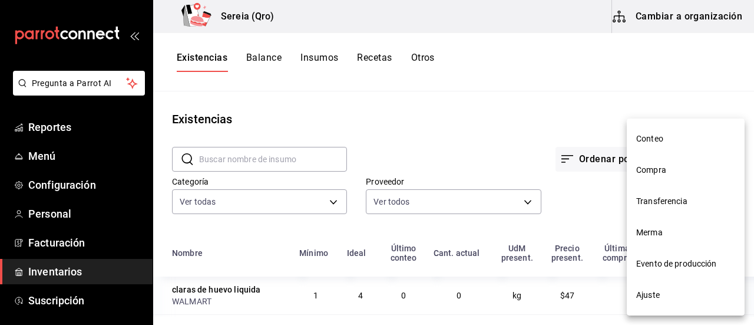
click at [651, 174] on span "Compra" at bounding box center [685, 170] width 99 height 12
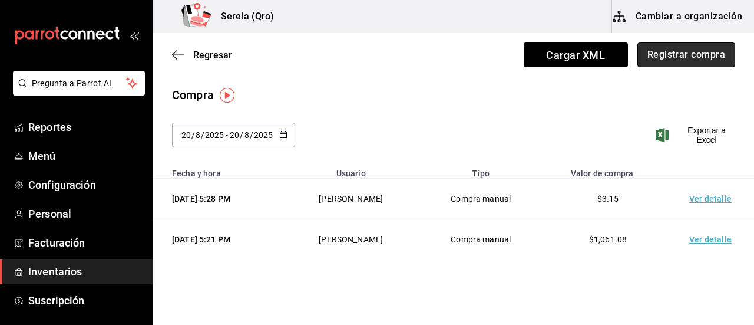
click at [666, 59] on button "Registrar compra" at bounding box center [687, 54] width 98 height 25
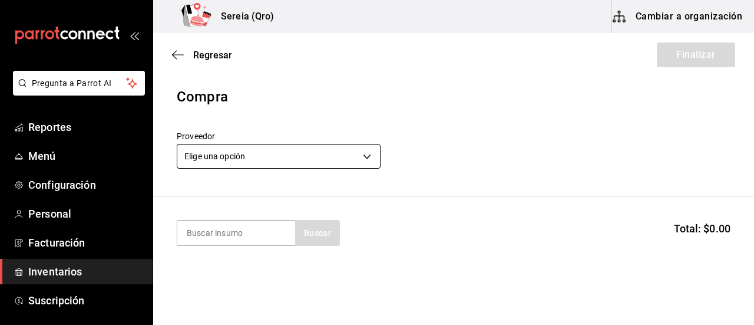
click at [367, 157] on body "Pregunta a Parrot AI Reportes Menú Configuración Personal Facturación Inventari…" at bounding box center [377, 129] width 754 height 258
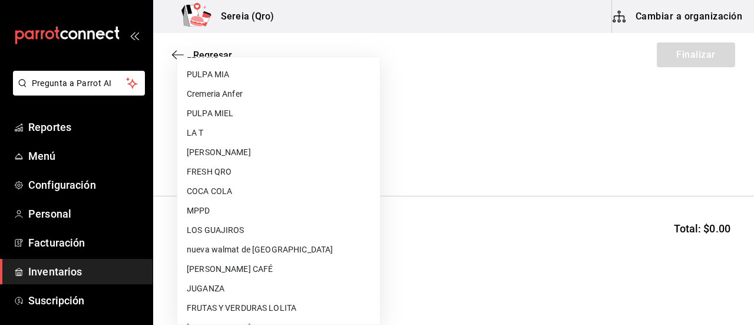
scroll to position [471, 0]
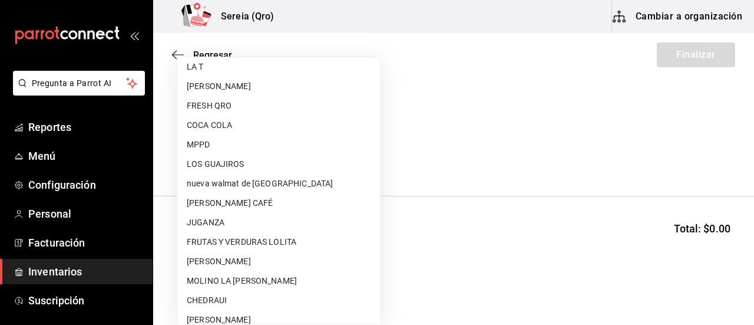
click at [270, 243] on li "FRUTAS Y VERDURAS LOLITA" at bounding box center [278, 241] width 203 height 19
type input "75399cc4-a065-4aad-a10e-6575ad073da9"
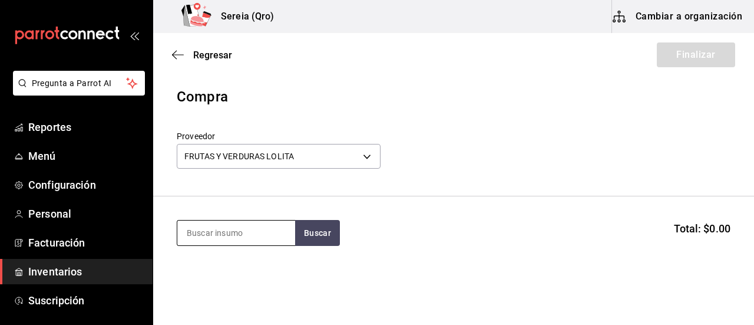
click at [218, 234] on input at bounding box center [236, 232] width 118 height 25
type input "jengib"
click at [321, 236] on button "Buscar" at bounding box center [317, 233] width 45 height 26
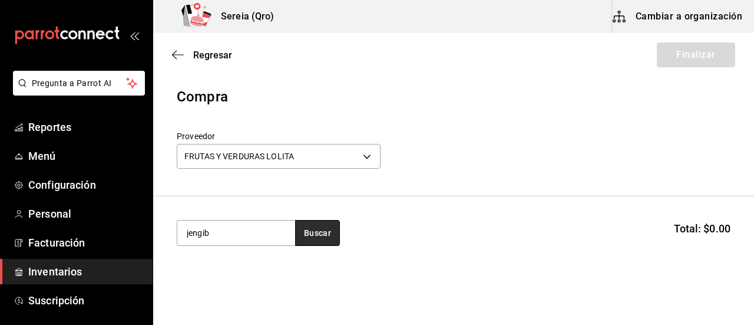
click at [321, 236] on button "Buscar" at bounding box center [317, 233] width 45 height 26
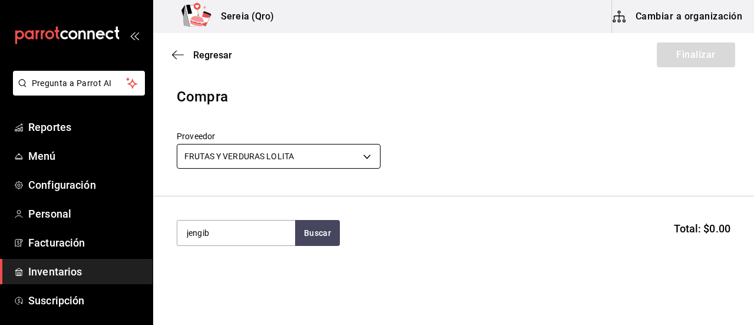
click at [369, 157] on body "Pregunta a Parrot AI Reportes Menú Configuración Personal Facturación Inventari…" at bounding box center [377, 129] width 754 height 258
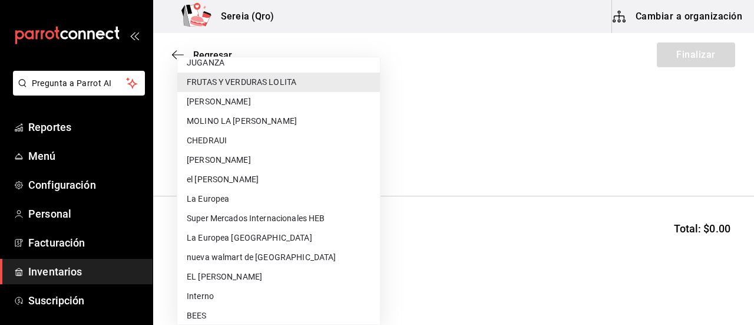
scroll to position [640, 0]
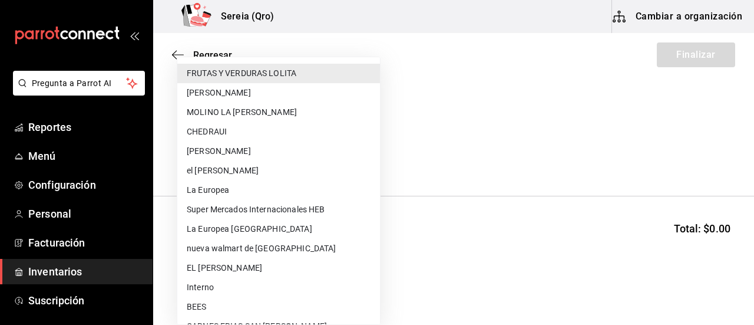
click at [501, 190] on div at bounding box center [377, 162] width 754 height 325
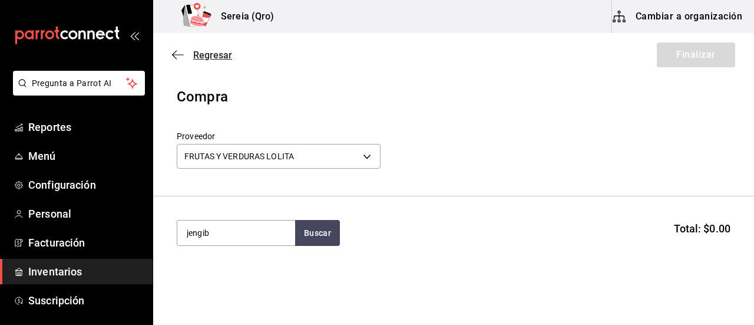
click at [180, 52] on icon "button" at bounding box center [178, 54] width 12 height 11
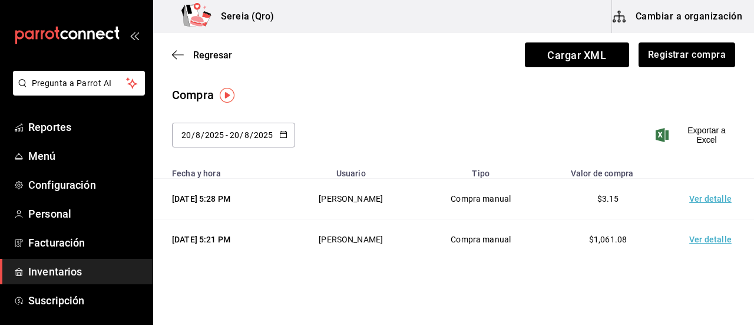
click at [180, 52] on icon "button" at bounding box center [178, 54] width 12 height 11
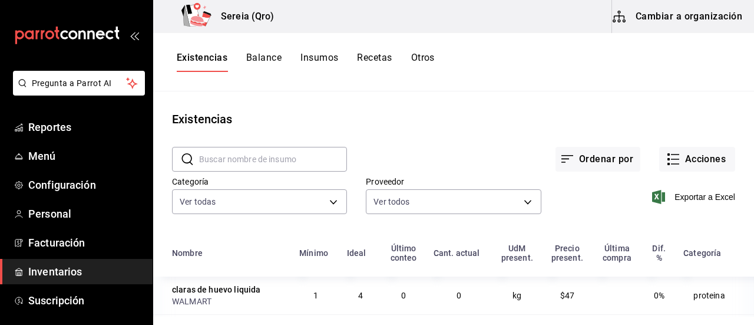
click at [232, 160] on input "text" at bounding box center [273, 159] width 148 height 24
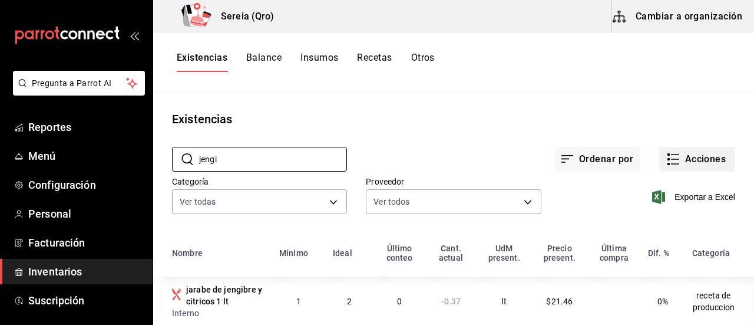
type input "jengi"
click at [672, 158] on button "Acciones" at bounding box center [697, 159] width 76 height 25
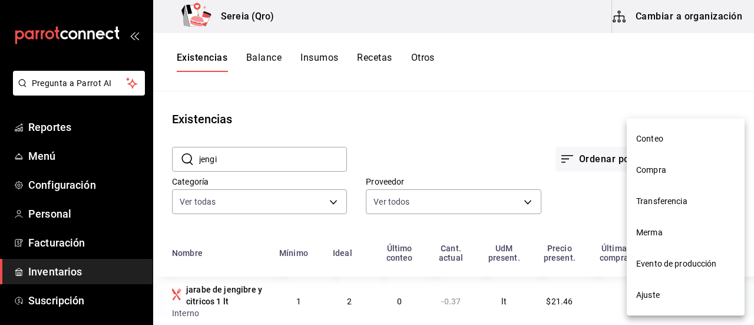
click at [662, 169] on span "Compra" at bounding box center [685, 170] width 99 height 12
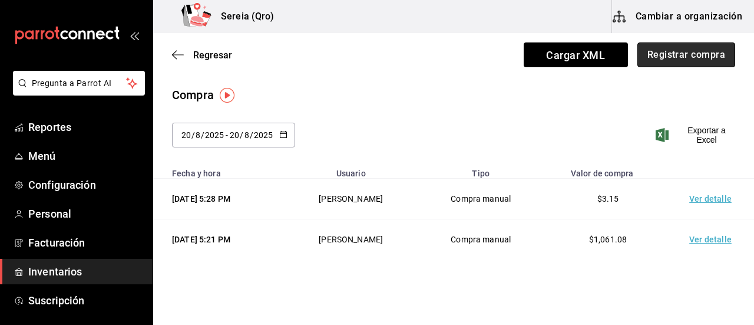
click at [661, 61] on button "Registrar compra" at bounding box center [687, 54] width 98 height 25
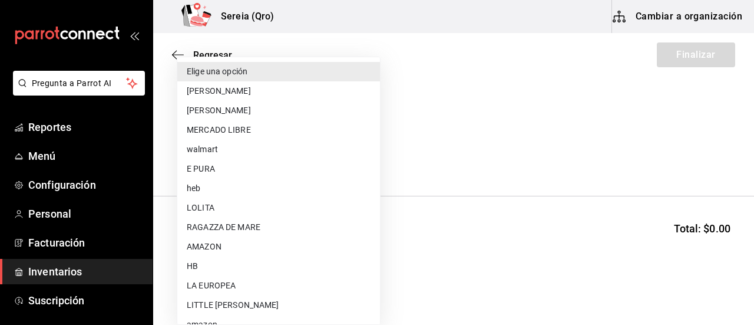
click at [368, 158] on body "Pregunta a Parrot AI Reportes Menú Configuración Personal Facturación Inventari…" at bounding box center [377, 129] width 754 height 258
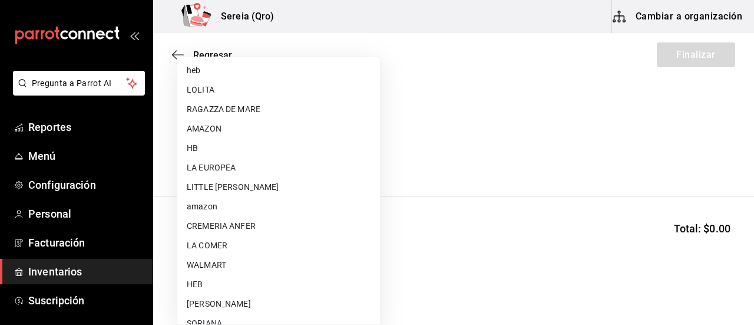
scroll to position [177, 0]
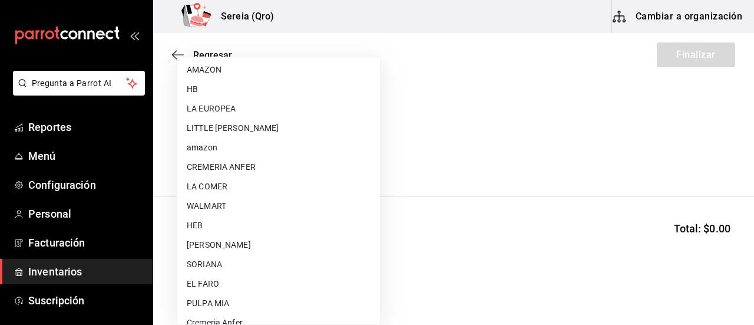
click at [239, 220] on li "HEB" at bounding box center [278, 225] width 203 height 19
type input "34df7ff4-27fd-457a-a9b6-1edf4f11435d"
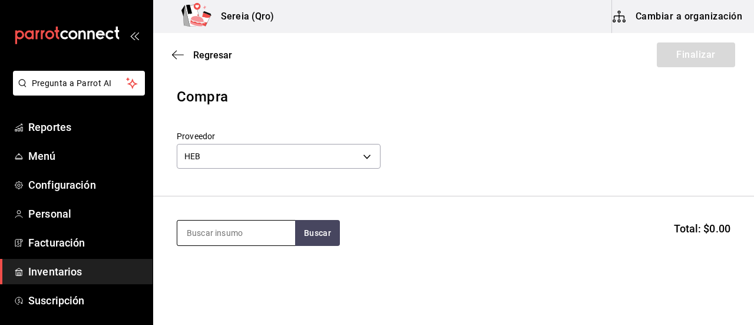
click at [231, 236] on input at bounding box center [236, 232] width 118 height 25
type input "[PERSON_NAME]"
click at [320, 236] on button "Buscar" at bounding box center [317, 233] width 45 height 26
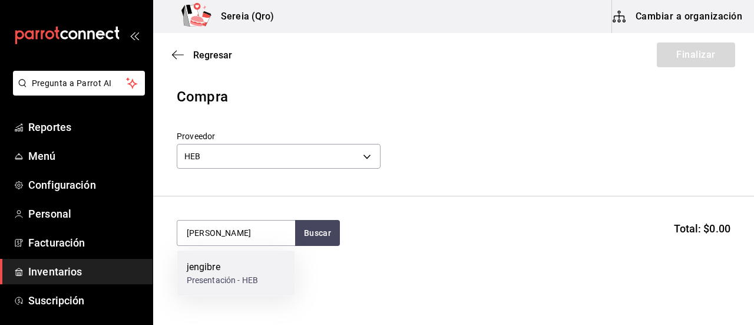
click at [227, 270] on div "jengibre" at bounding box center [222, 267] width 71 height 14
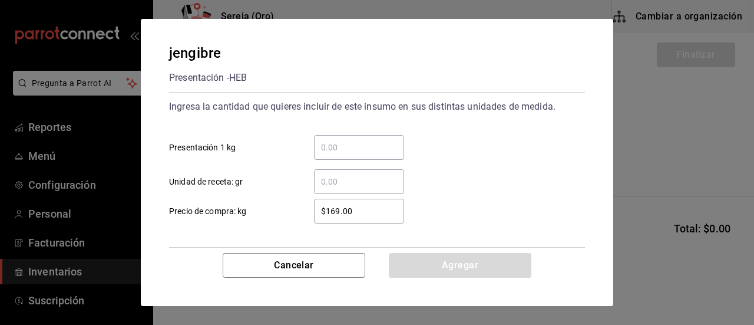
click at [334, 149] on input "​ Presentación 1 kg" at bounding box center [359, 147] width 90 height 14
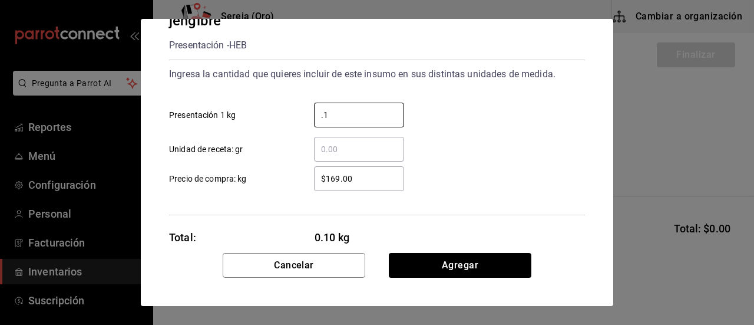
scroll to position [57, 0]
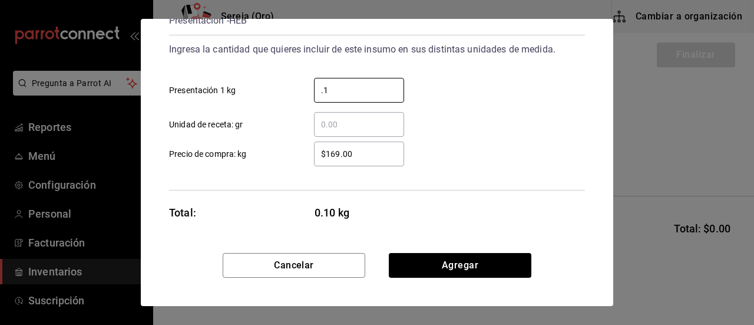
type input "0.1"
click at [341, 154] on input "$169.00" at bounding box center [359, 154] width 90 height 14
type input "$1.00"
click at [381, 157] on input "$202" at bounding box center [359, 154] width 90 height 14
type input "$202"
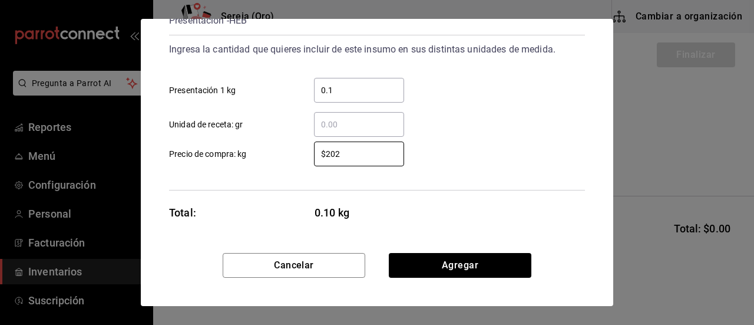
click at [406, 150] on div "$202 ​ Precio de compra: kg" at bounding box center [372, 149] width 425 height 34
click at [388, 152] on input "$202" at bounding box center [359, 154] width 90 height 14
drag, startPoint x: 354, startPoint y: 154, endPoint x: 311, endPoint y: 154, distance: 43.0
click at [354, 155] on input "$202" at bounding box center [359, 154] width 90 height 14
click at [302, 152] on div "$202 ​" at bounding box center [349, 153] width 109 height 25
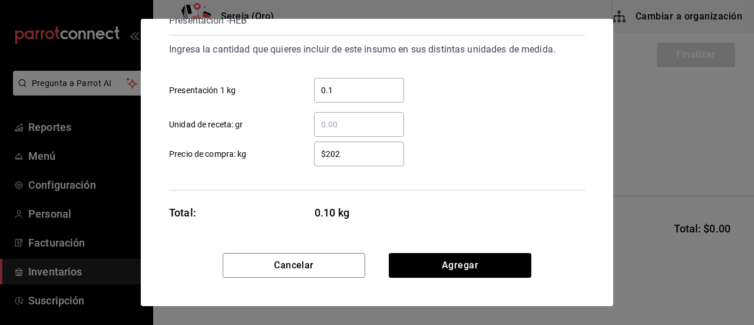
click at [314, 152] on input "$202" at bounding box center [359, 154] width 90 height 14
click at [460, 263] on button "Agregar" at bounding box center [460, 265] width 143 height 25
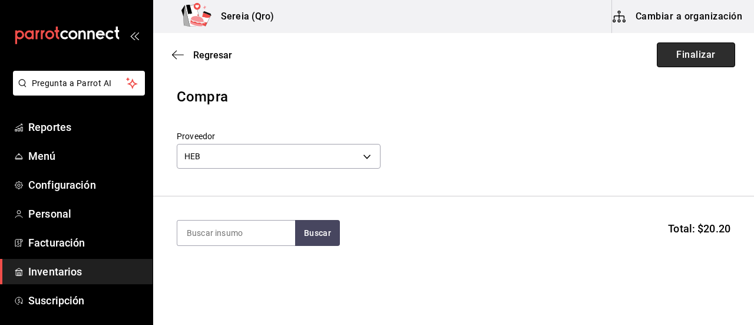
click at [664, 63] on button "Finalizar" at bounding box center [696, 54] width 78 height 25
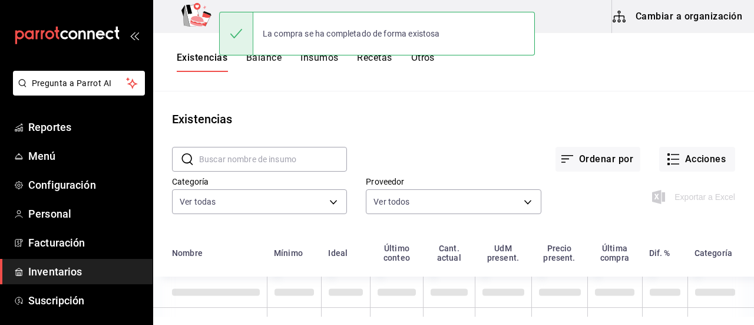
click at [282, 151] on input "text" at bounding box center [273, 159] width 148 height 24
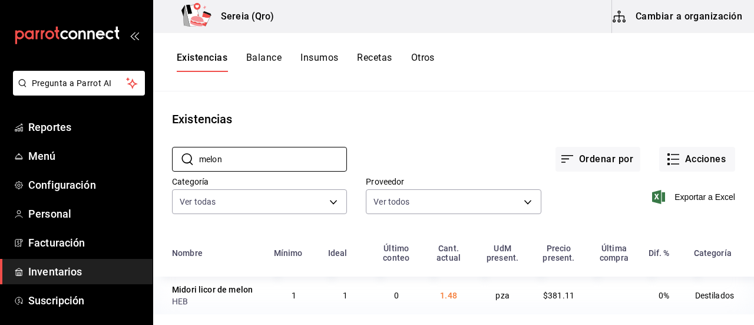
type input "melon"
click at [680, 20] on button "Cambiar a organización" at bounding box center [678, 16] width 133 height 33
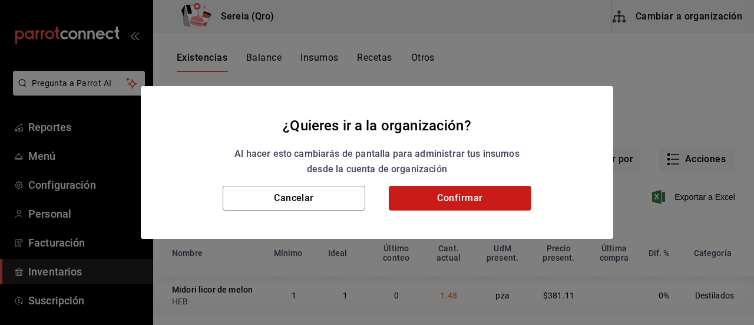
click at [492, 201] on button "Confirmar" at bounding box center [460, 198] width 143 height 25
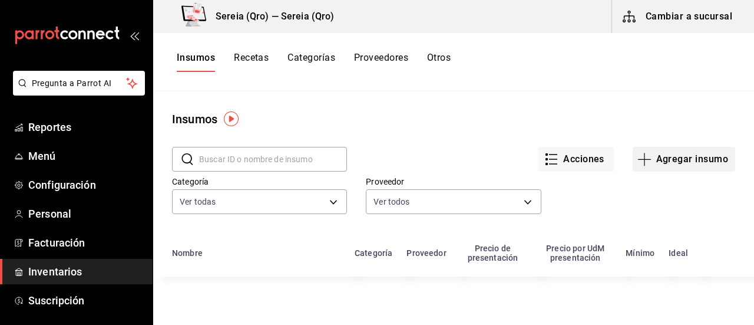
click at [675, 166] on button "Agregar insumo" at bounding box center [684, 159] width 103 height 25
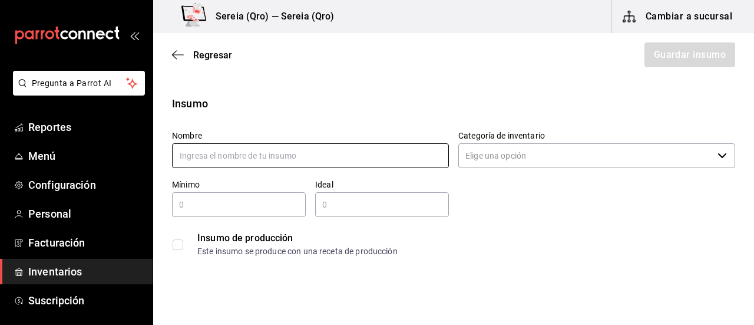
drag, startPoint x: 242, startPoint y: 153, endPoint x: 328, endPoint y: 115, distance: 93.2
click at [242, 153] on input "text" at bounding box center [310, 155] width 277 height 25
type input "melon"
click at [718, 154] on icon "button" at bounding box center [722, 155] width 9 height 9
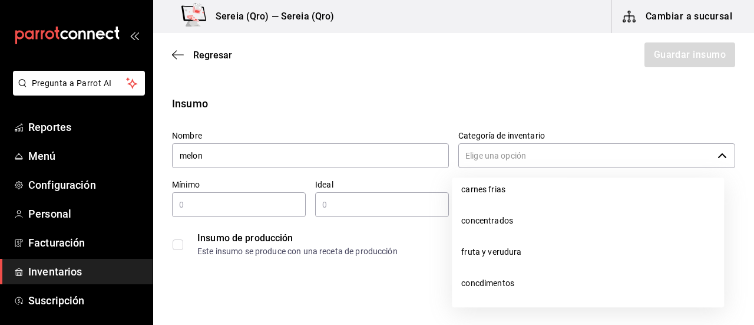
scroll to position [884, 0]
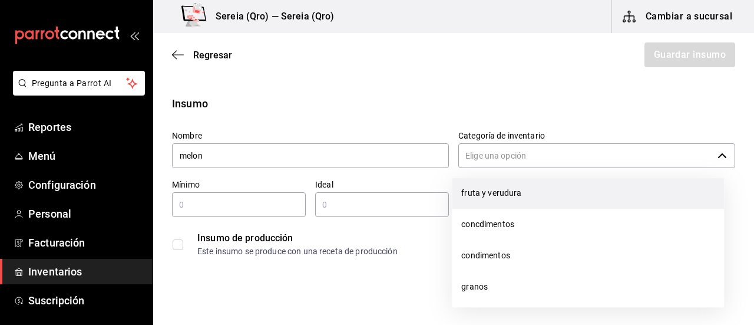
click at [501, 189] on li "fruta y verudura" at bounding box center [588, 192] width 272 height 31
type input "fruta y verudura"
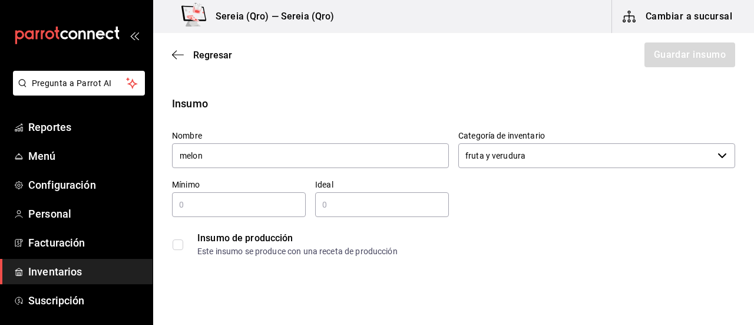
type input "melon"
click at [205, 207] on input "text" at bounding box center [239, 204] width 134 height 14
type input "1"
click at [336, 209] on input "text" at bounding box center [382, 204] width 134 height 14
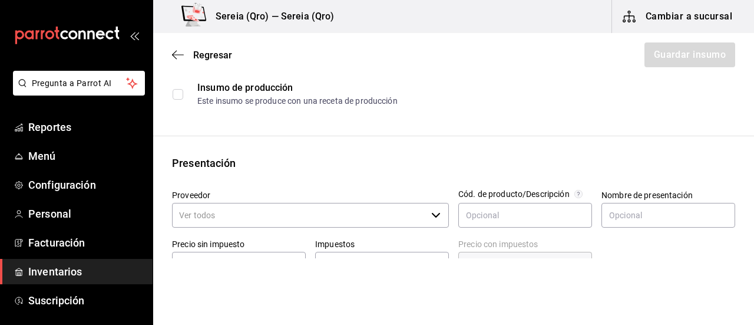
scroll to position [177, 0]
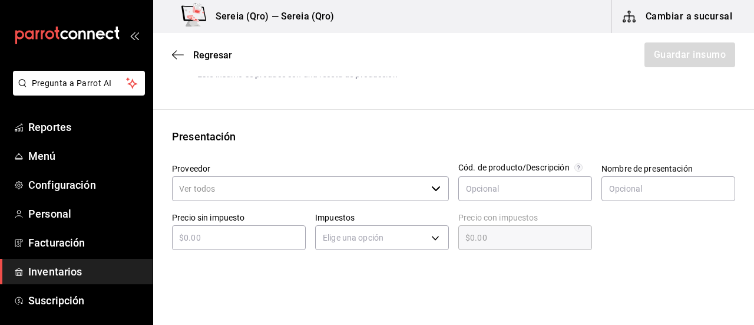
type input "20"
click at [431, 190] on icon "button" at bounding box center [435, 188] width 9 height 9
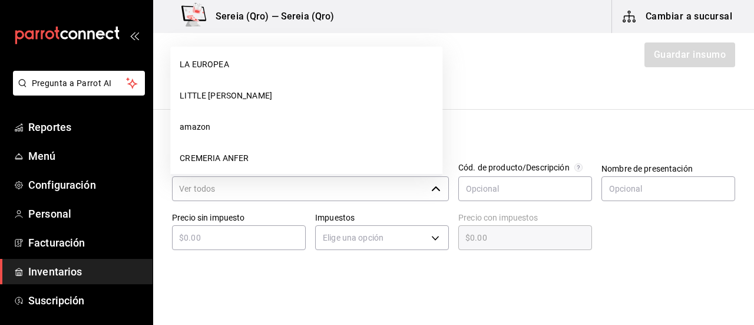
scroll to position [295, 0]
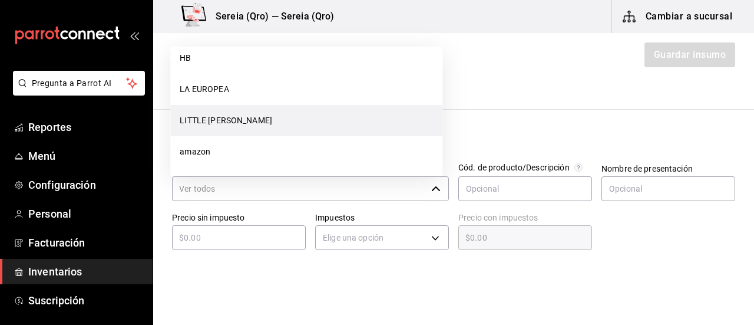
click at [200, 113] on li "LITTLE [PERSON_NAME]" at bounding box center [306, 120] width 272 height 31
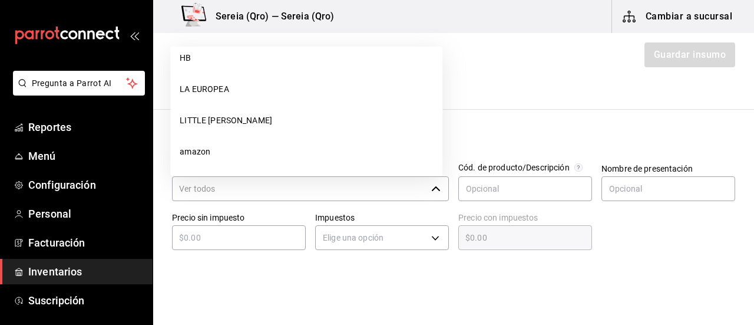
type input "LITTLE [PERSON_NAME]"
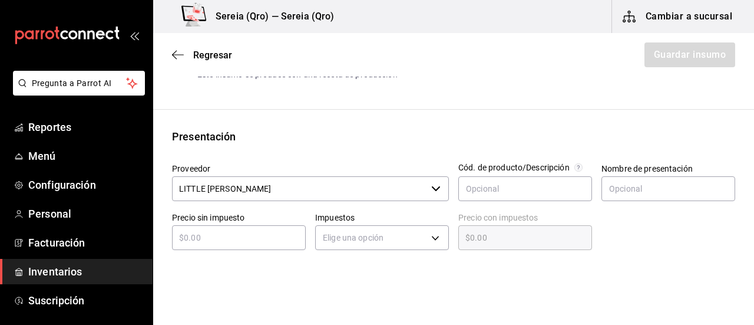
click at [220, 240] on input "text" at bounding box center [239, 237] width 134 height 14
type input "$2"
type input "$2.00"
type input "$28"
type input "$28.00"
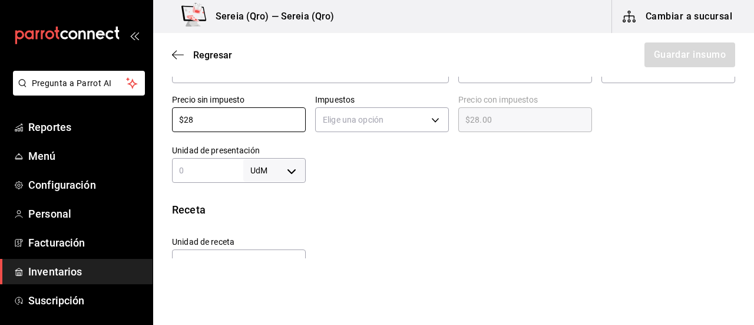
type input "$28"
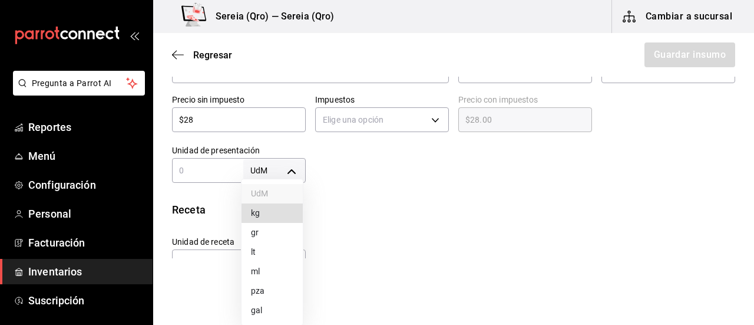
click at [291, 168] on body "Pregunta a Parrot AI Reportes Menú Configuración Personal Facturación Inventari…" at bounding box center [377, 129] width 754 height 258
click at [265, 214] on li "kg" at bounding box center [272, 212] width 61 height 19
type input "KILOGRAM"
click at [197, 166] on input "text" at bounding box center [207, 170] width 71 height 14
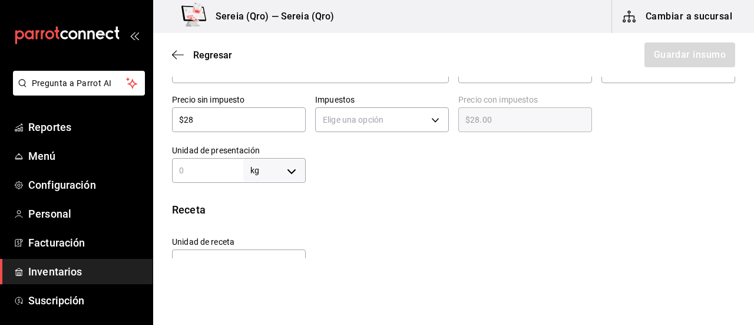
type input "1"
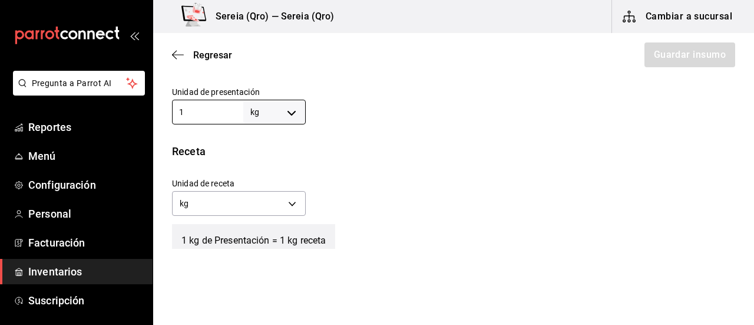
scroll to position [354, 0]
type input "1"
click at [294, 202] on body "Pregunta a Parrot AI Reportes Menú Configuración Personal Facturación Inventari…" at bounding box center [377, 129] width 754 height 258
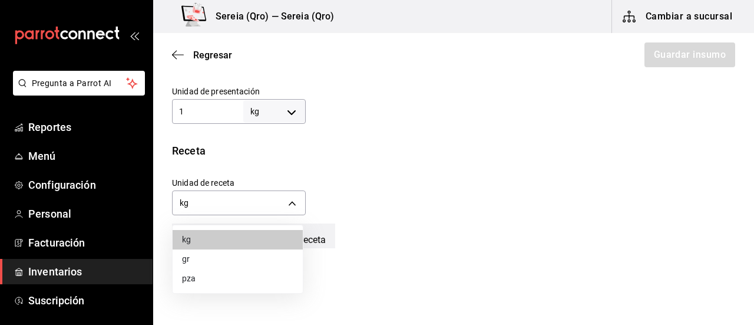
click at [216, 253] on li "gr" at bounding box center [238, 258] width 130 height 19
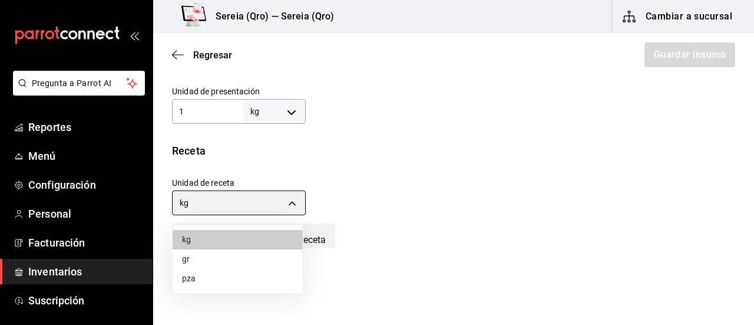
type input "GRAM"
type input "1,000"
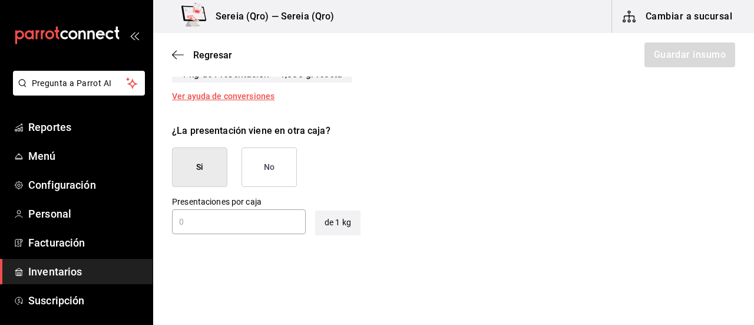
scroll to position [530, 0]
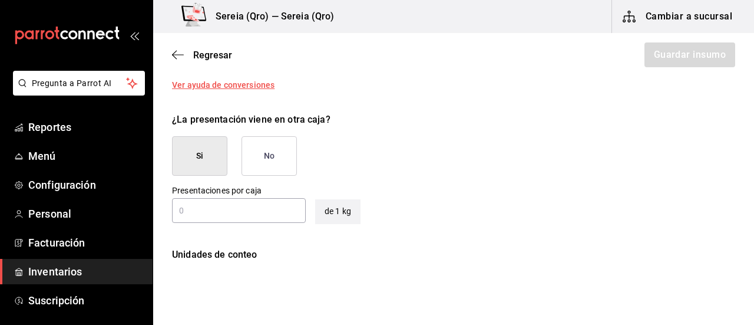
click at [276, 147] on button "No" at bounding box center [269, 155] width 55 height 39
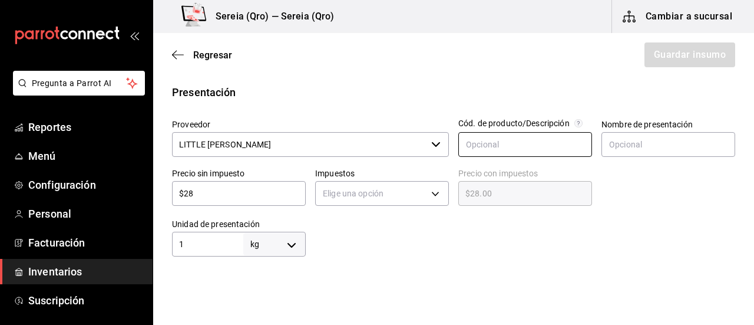
scroll to position [220, 0]
click at [429, 195] on body "Pregunta a Parrot AI Reportes Menú Configuración Personal Facturación Inventari…" at bounding box center [377, 129] width 754 height 258
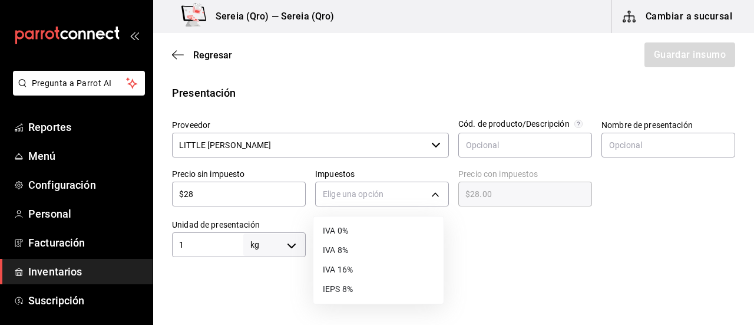
drag, startPoint x: 354, startPoint y: 273, endPoint x: 503, endPoint y: 166, distance: 183.7
click at [357, 269] on li "IVA 16%" at bounding box center [378, 269] width 130 height 19
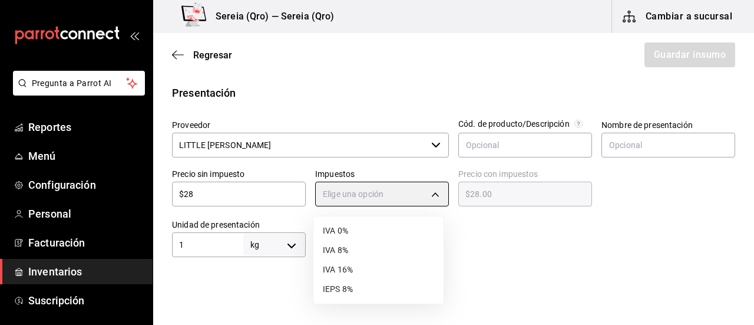
type input "IVA_16"
type input "$32.48"
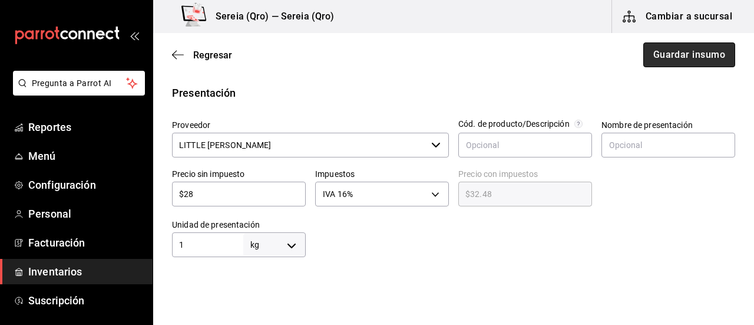
click at [652, 57] on button "Guardar insumo" at bounding box center [689, 54] width 92 height 25
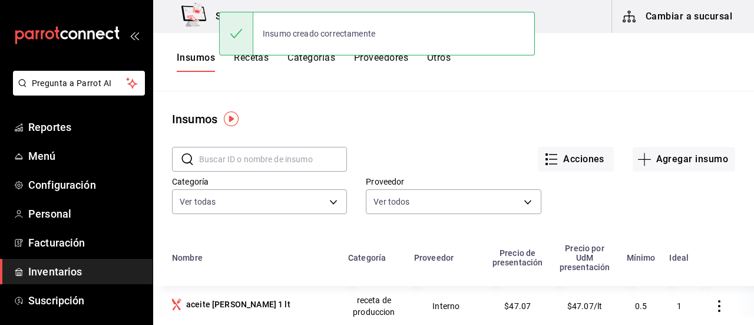
click at [692, 28] on button "Cambiar a sucursal" at bounding box center [678, 16] width 133 height 33
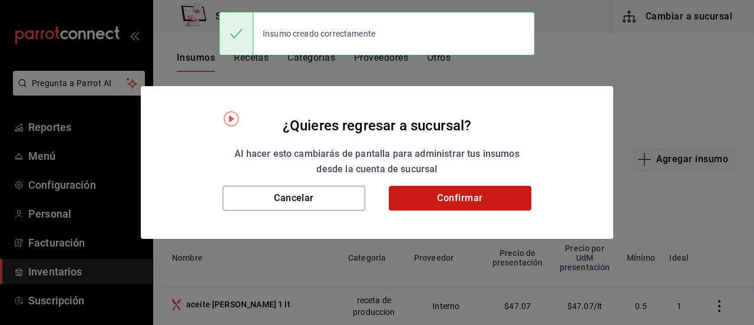
click at [491, 204] on button "Confirmar" at bounding box center [460, 198] width 143 height 25
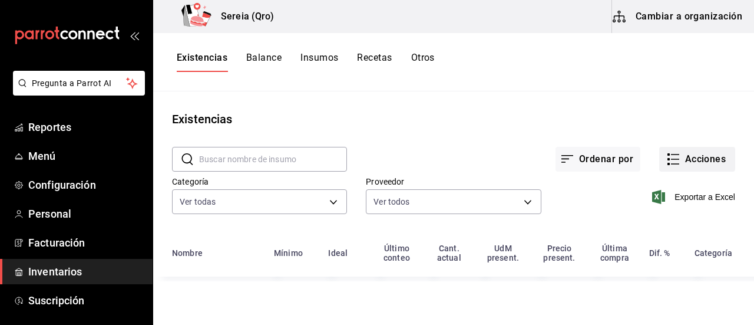
click at [674, 162] on icon "button" at bounding box center [673, 159] width 14 height 14
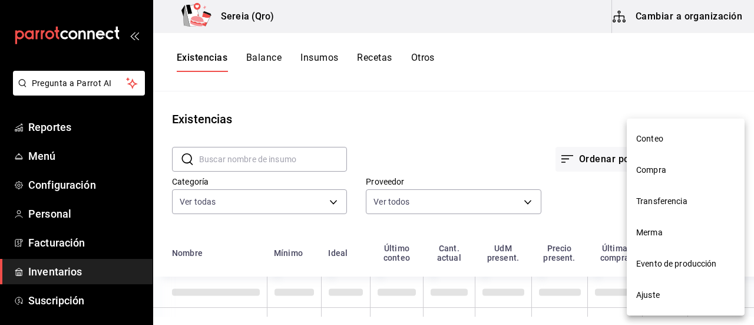
click at [654, 175] on span "Compra" at bounding box center [685, 170] width 99 height 12
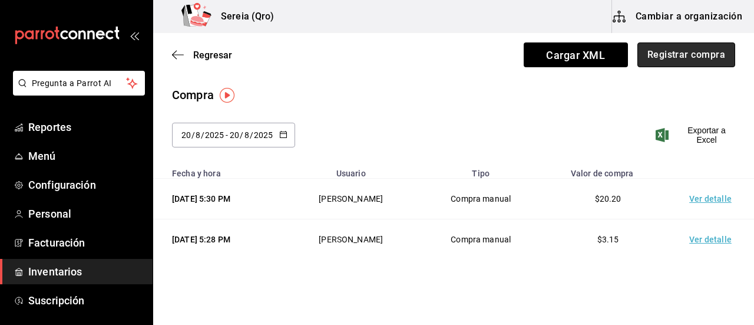
click at [654, 52] on button "Registrar compra" at bounding box center [687, 54] width 98 height 25
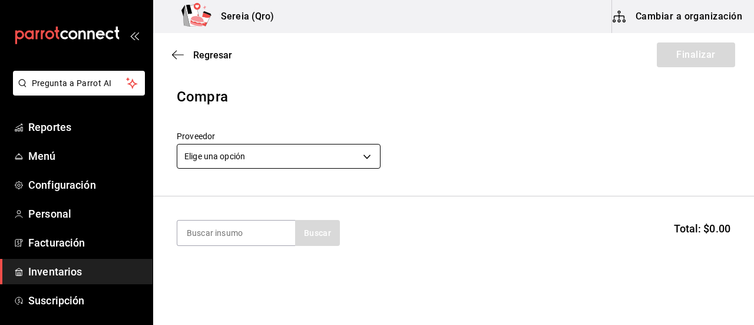
click at [369, 157] on body "Pregunta a Parrot AI Reportes Menú Configuración Personal Facturación Inventari…" at bounding box center [377, 129] width 754 height 258
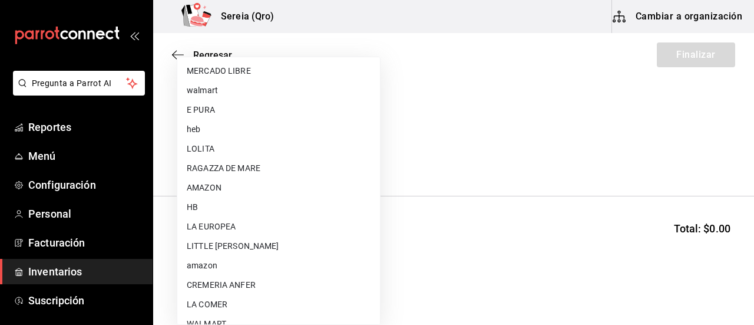
scroll to position [118, 0]
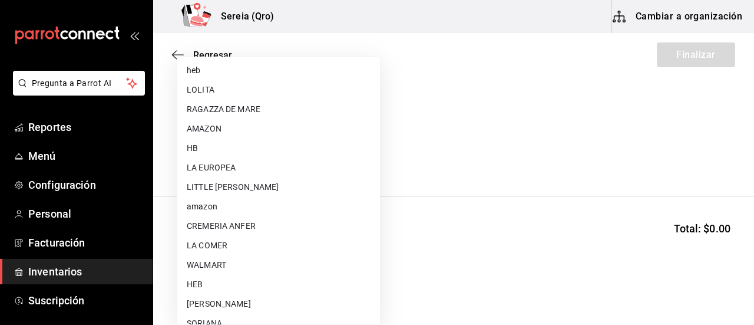
click at [279, 188] on li "LITTLE [PERSON_NAME]" at bounding box center [278, 186] width 203 height 19
type input "bacd41a0-ae29-4eb1-8bd2-51cfa52d2401"
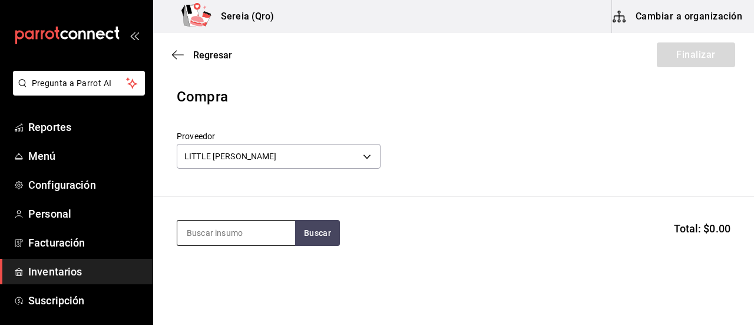
click at [207, 237] on input at bounding box center [236, 232] width 118 height 25
click at [332, 229] on button "Buscar" at bounding box center [317, 233] width 45 height 26
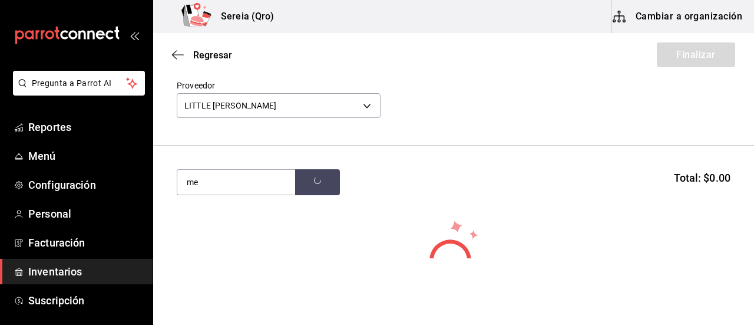
scroll to position [59, 0]
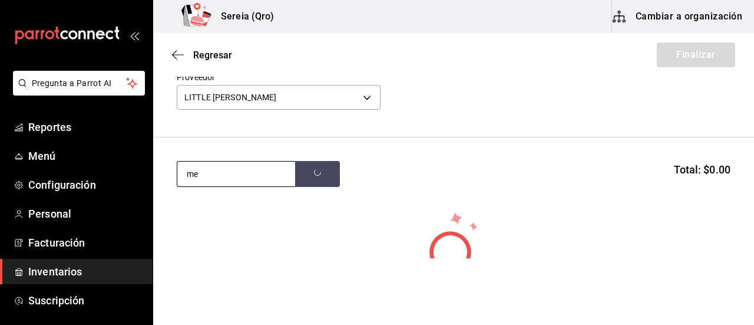
click at [202, 186] on input "me" at bounding box center [236, 173] width 118 height 25
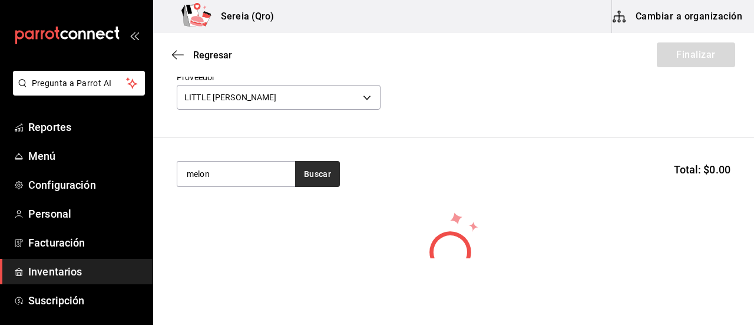
type input "melon"
click at [313, 167] on button "Buscar" at bounding box center [317, 174] width 45 height 26
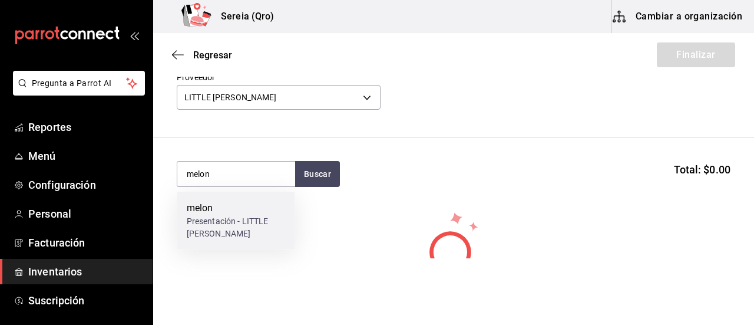
click at [204, 226] on div "Presentación - LITTLE [PERSON_NAME]" at bounding box center [236, 227] width 99 height 25
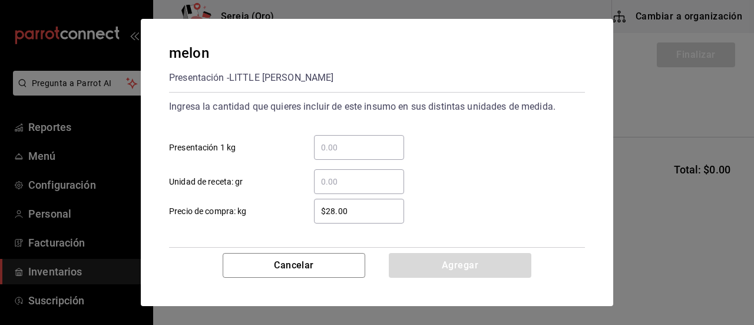
click at [336, 151] on input "​ Presentación 1 kg" at bounding box center [359, 147] width 90 height 14
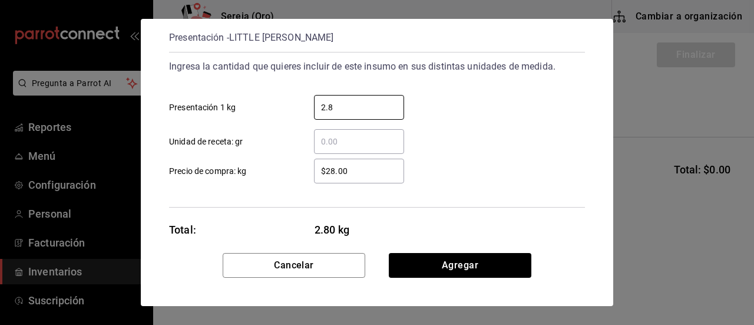
scroll to position [57, 0]
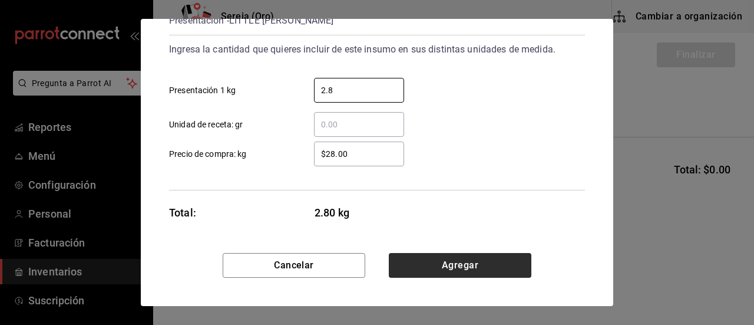
type input "2.8"
click at [431, 264] on button "Agregar" at bounding box center [460, 265] width 143 height 25
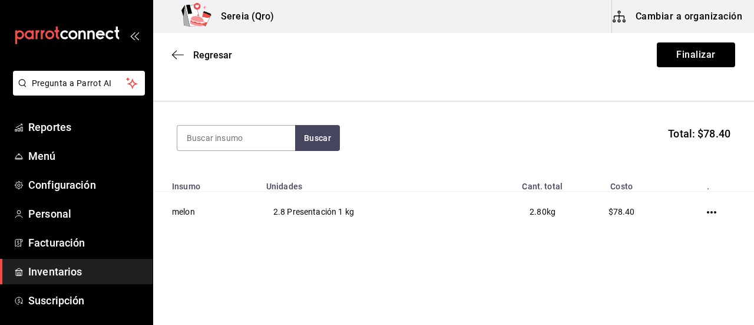
scroll to position [105, 0]
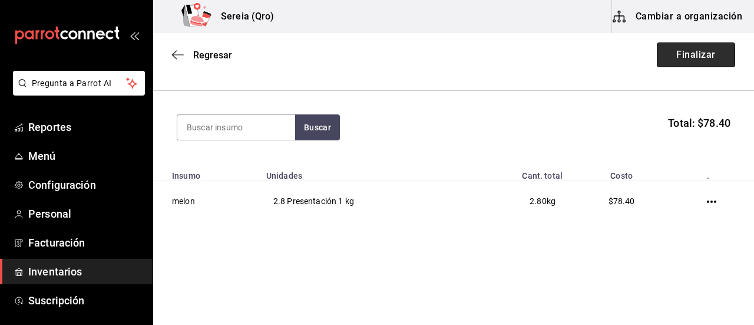
click at [675, 54] on button "Finalizar" at bounding box center [696, 54] width 78 height 25
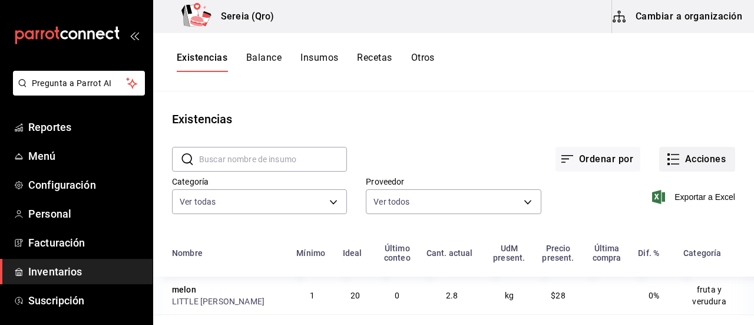
click at [669, 160] on icon "button" at bounding box center [673, 159] width 14 height 14
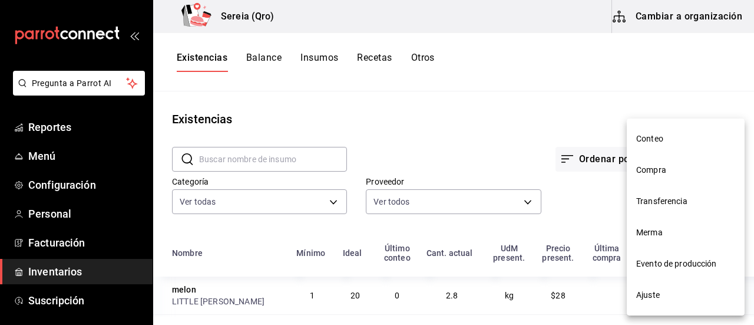
click at [657, 169] on span "Compra" at bounding box center [685, 170] width 99 height 12
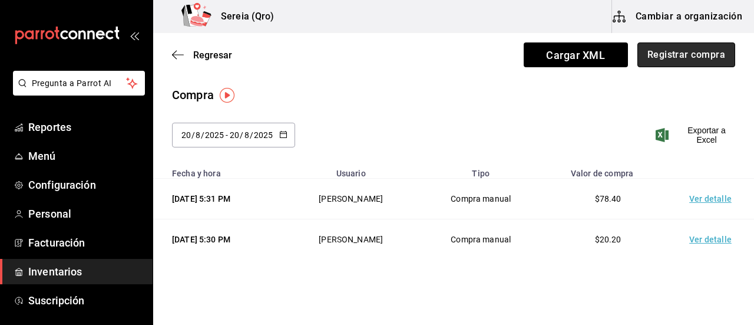
click at [653, 48] on button "Registrar compra" at bounding box center [687, 54] width 98 height 25
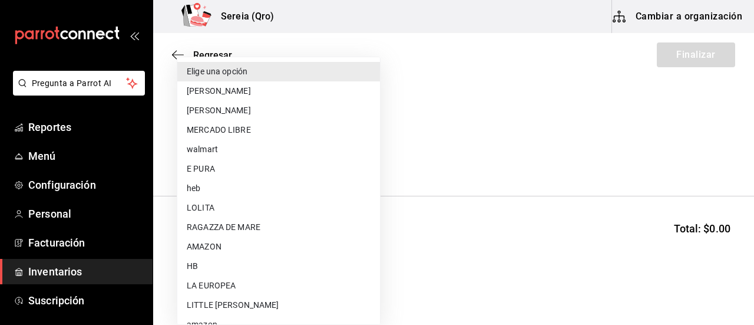
click at [367, 156] on body "Pregunta a Parrot AI Reportes Menú Configuración Personal Facturación Inventari…" at bounding box center [377, 129] width 754 height 258
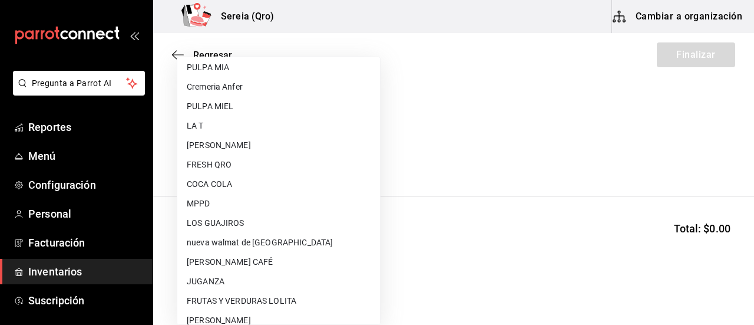
scroll to position [471, 0]
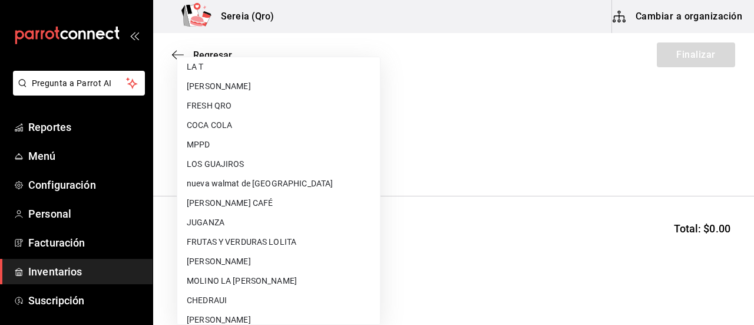
click at [244, 222] on li "JUGANZA" at bounding box center [278, 222] width 203 height 19
type input "faf605e4-723a-4d75-9ddb-87fe27e49bde"
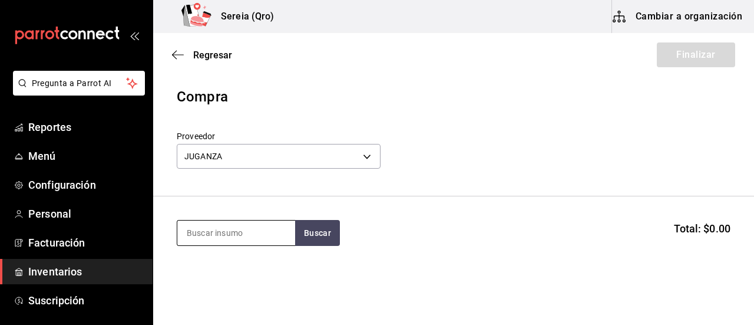
click at [246, 239] on input at bounding box center [236, 232] width 118 height 25
type input "[PERSON_NAME]"
click at [328, 233] on button "Buscar" at bounding box center [317, 233] width 45 height 26
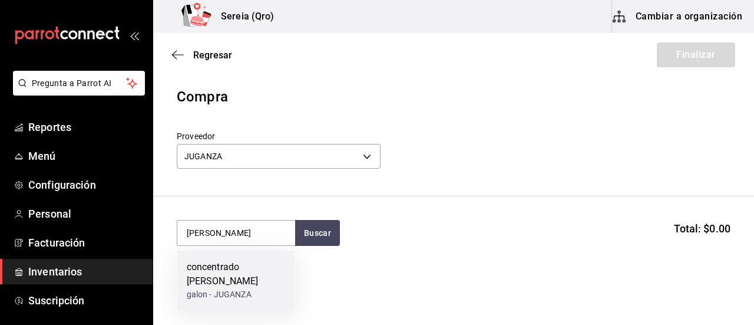
click at [261, 275] on div "concentrado [PERSON_NAME]" at bounding box center [236, 274] width 99 height 28
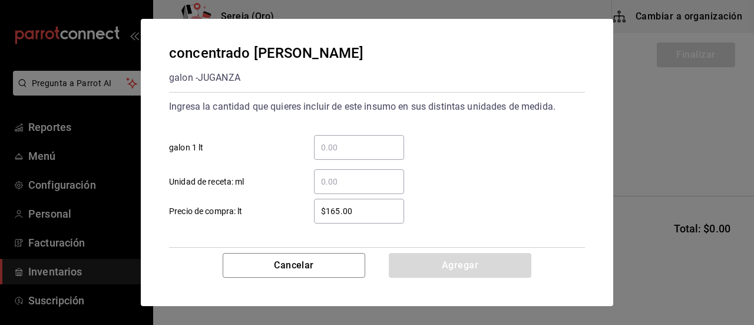
click at [334, 152] on input "​ galon 1 lt" at bounding box center [359, 147] width 90 height 14
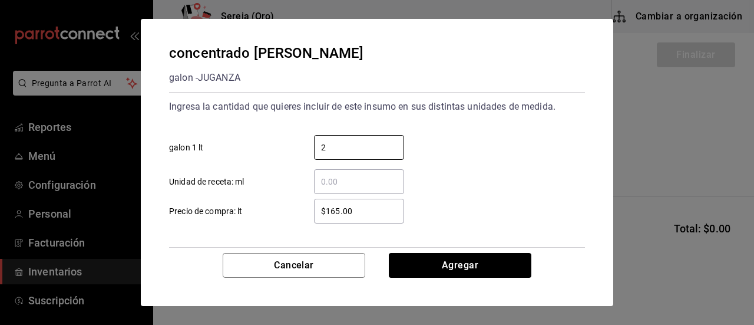
type input "2"
click at [520, 223] on div "Ingresa la cantidad que quieres incluir de este insumo en sus distintas unidade…" at bounding box center [377, 170] width 416 height 156
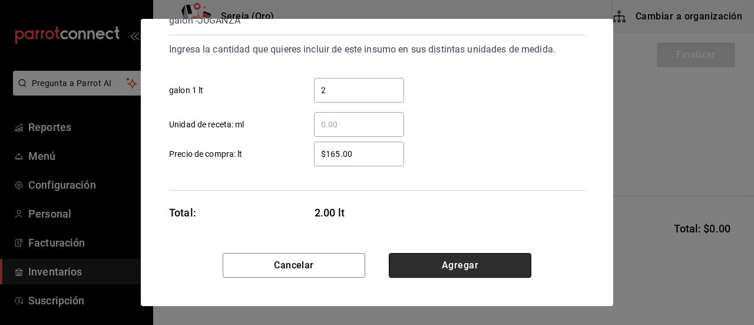
click at [457, 269] on button "Agregar" at bounding box center [460, 265] width 143 height 25
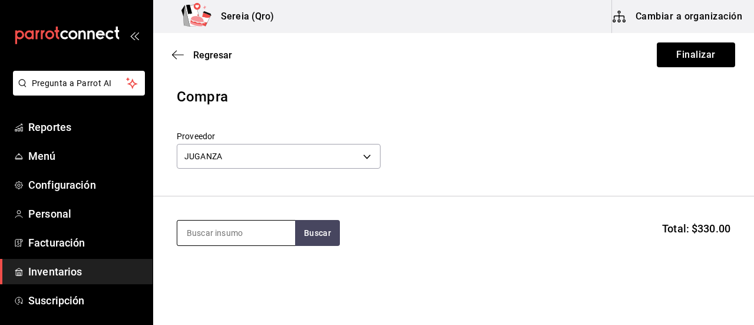
click at [258, 240] on input at bounding box center [236, 232] width 118 height 25
type input "limo"
click at [329, 237] on button "Buscar" at bounding box center [317, 233] width 45 height 26
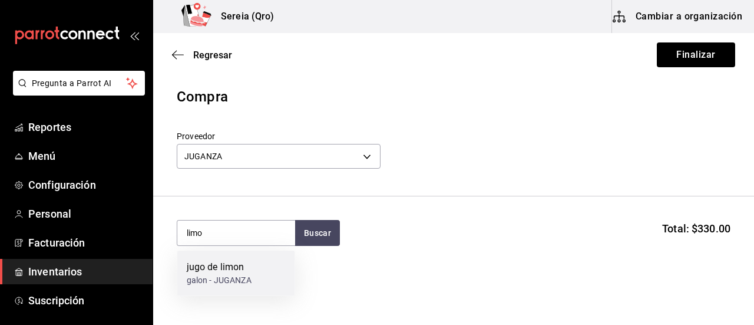
click at [219, 276] on div "galon - JUGANZA" at bounding box center [219, 280] width 65 height 12
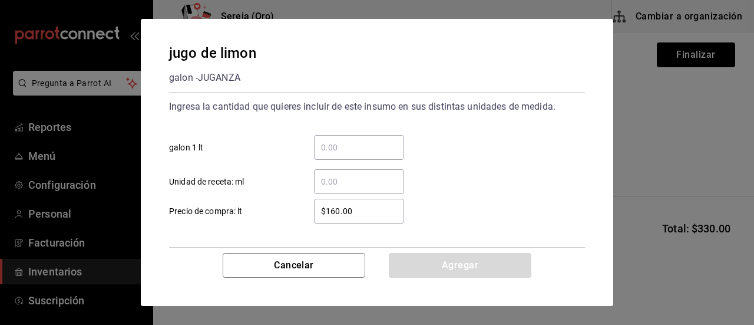
click at [347, 147] on input "​ galon 1 lt" at bounding box center [359, 147] width 90 height 14
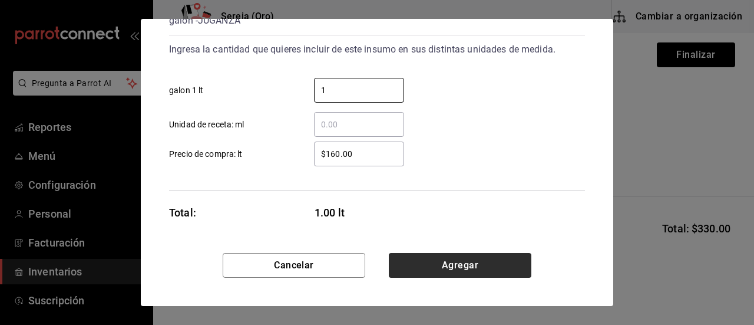
type input "1"
click at [468, 272] on button "Agregar" at bounding box center [460, 265] width 143 height 25
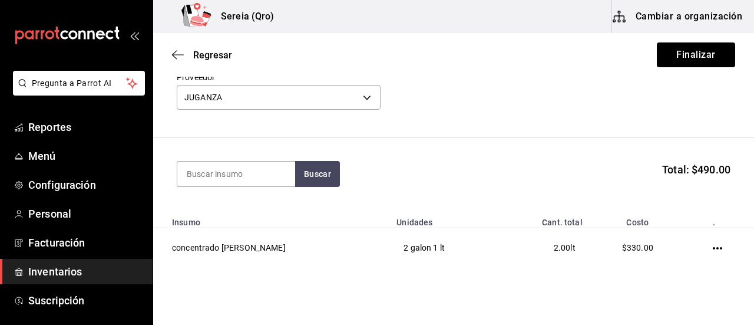
scroll to position [0, 0]
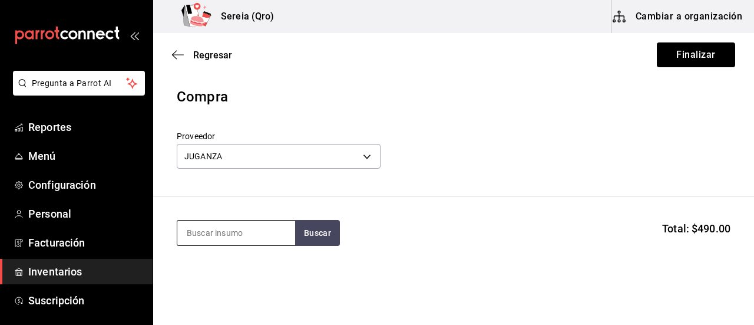
click at [263, 236] on input at bounding box center [236, 232] width 118 height 25
type input "tamarin"
click at [325, 234] on button "Buscar" at bounding box center [317, 233] width 45 height 26
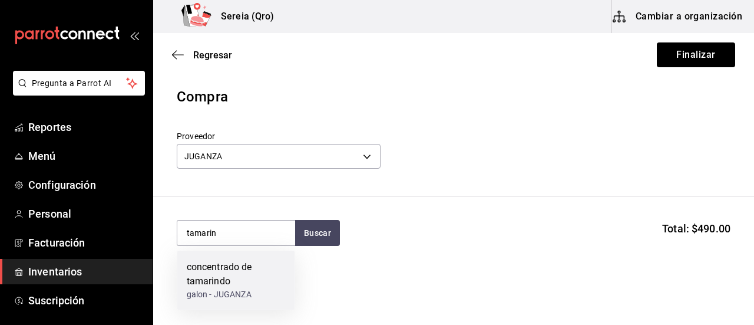
click at [222, 272] on div "concentrado de tamarindo" at bounding box center [236, 274] width 99 height 28
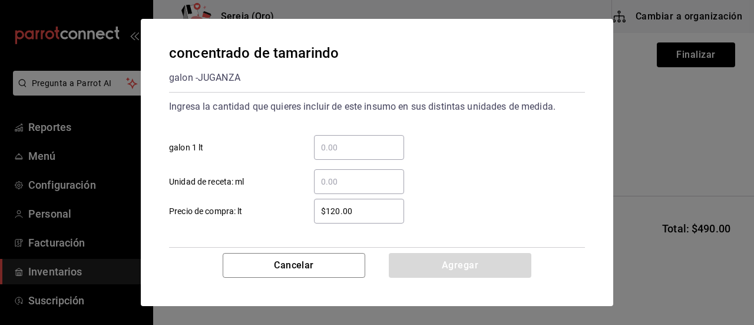
click at [328, 143] on input "​ galon 1 lt" at bounding box center [359, 147] width 90 height 14
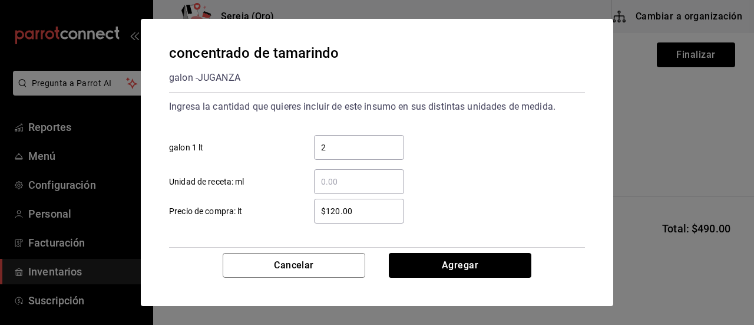
scroll to position [57, 0]
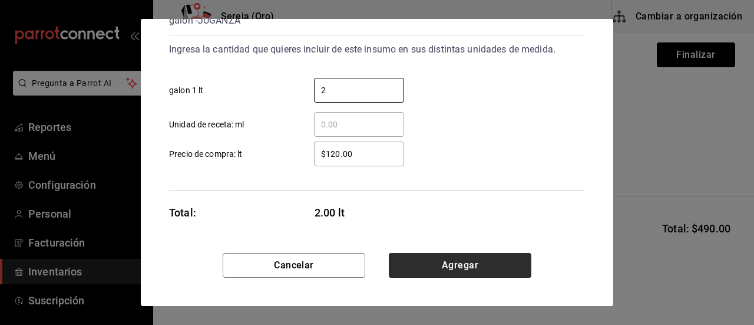
type input "2"
click at [474, 266] on button "Agregar" at bounding box center [460, 265] width 143 height 25
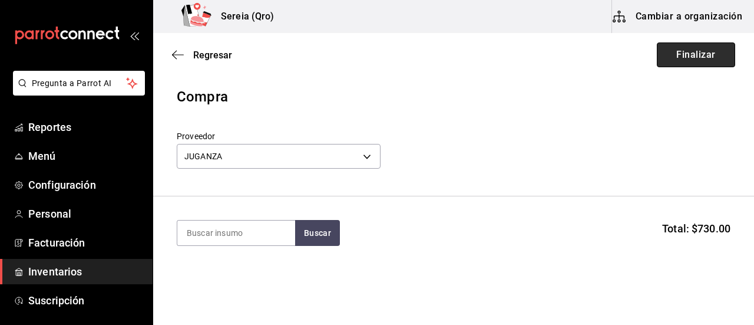
click at [665, 51] on button "Finalizar" at bounding box center [696, 54] width 78 height 25
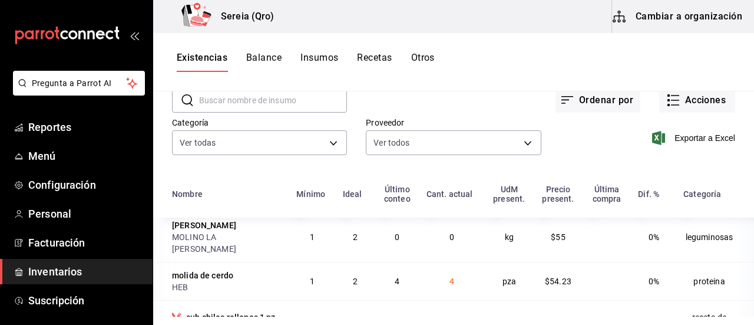
scroll to position [530, 0]
